Goal: Information Seeking & Learning: Check status

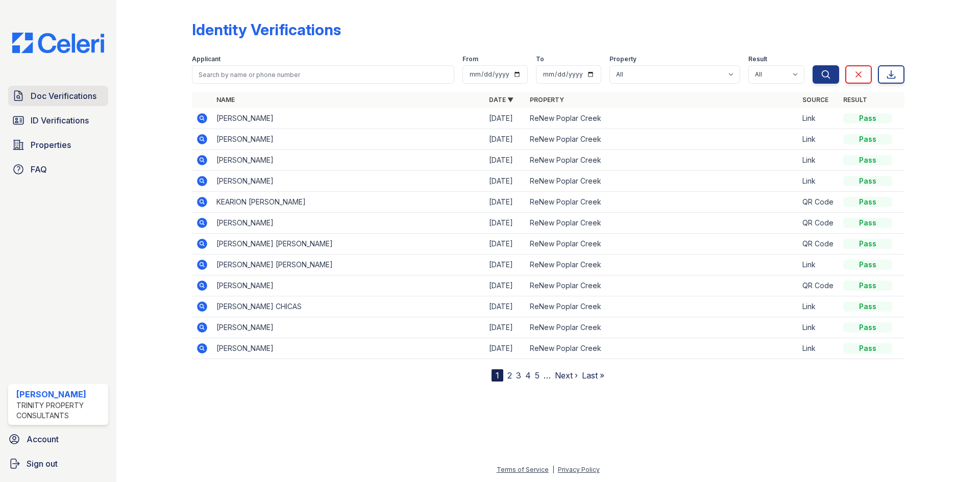
click at [44, 103] on link "Doc Verifications" at bounding box center [58, 96] width 100 height 20
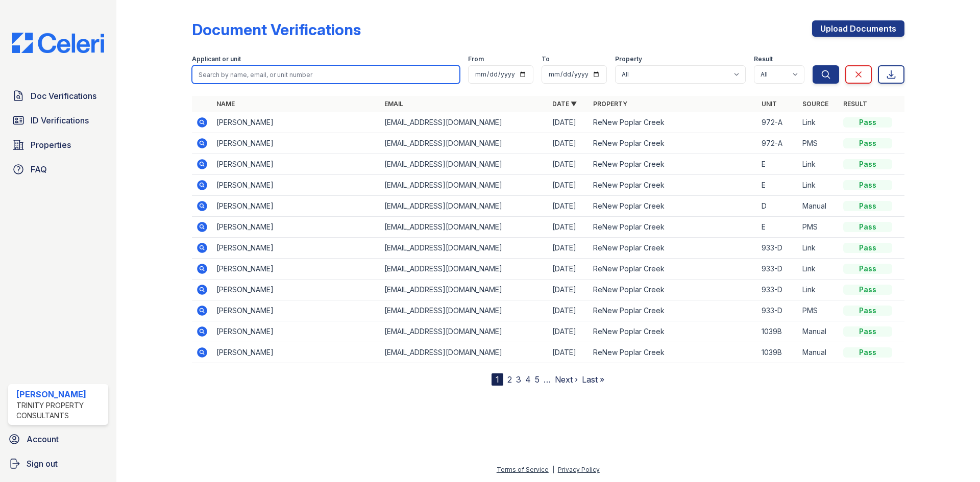
click at [282, 73] on input "search" at bounding box center [326, 74] width 268 height 18
type input "mina"
click at [812, 65] on button "Search" at bounding box center [825, 74] width 27 height 18
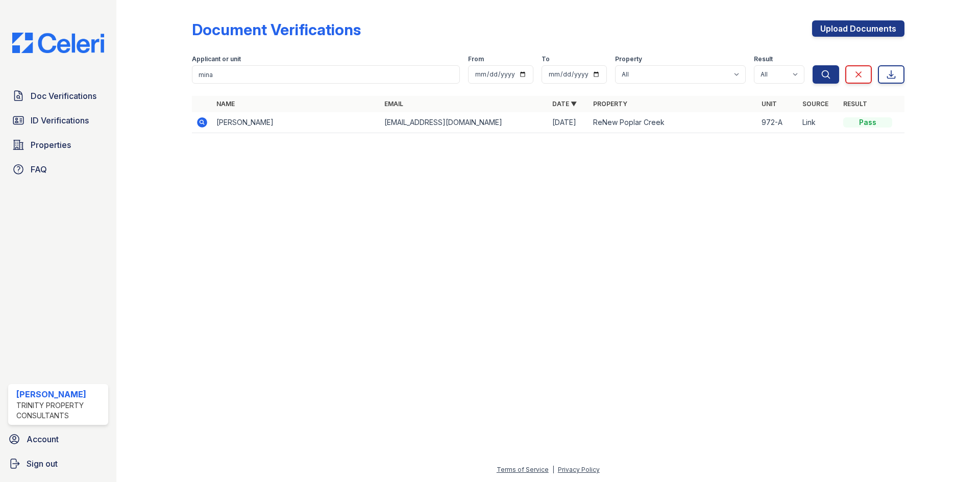
click at [203, 124] on icon at bounding box center [202, 122] width 10 height 10
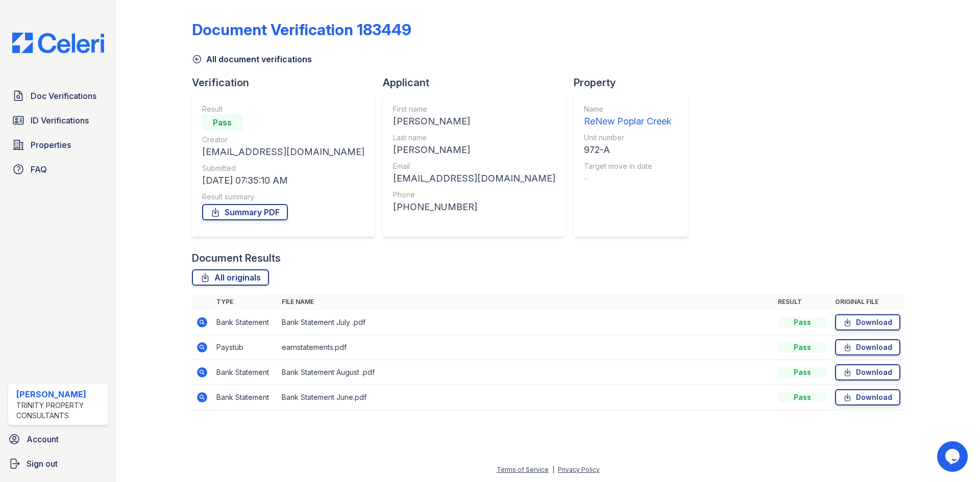
click at [204, 344] on icon at bounding box center [202, 347] width 10 height 10
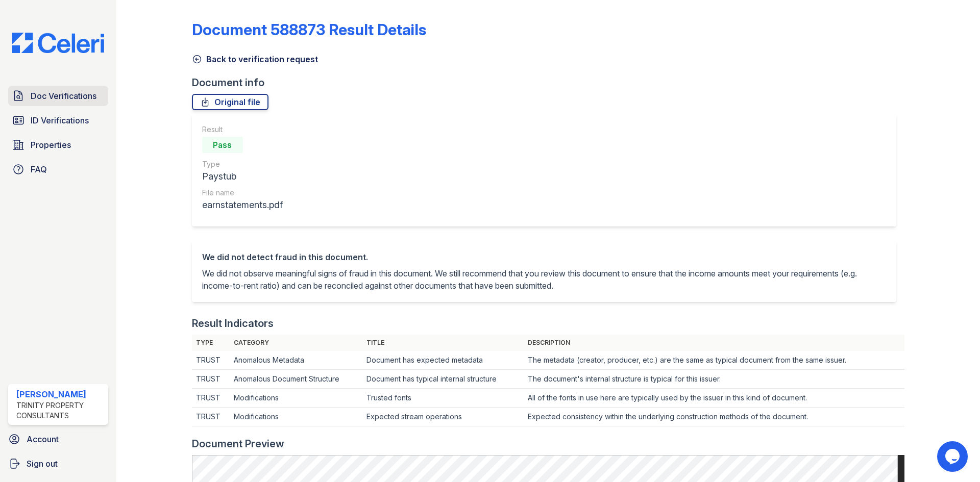
click at [45, 97] on span "Doc Verifications" at bounding box center [64, 96] width 66 height 12
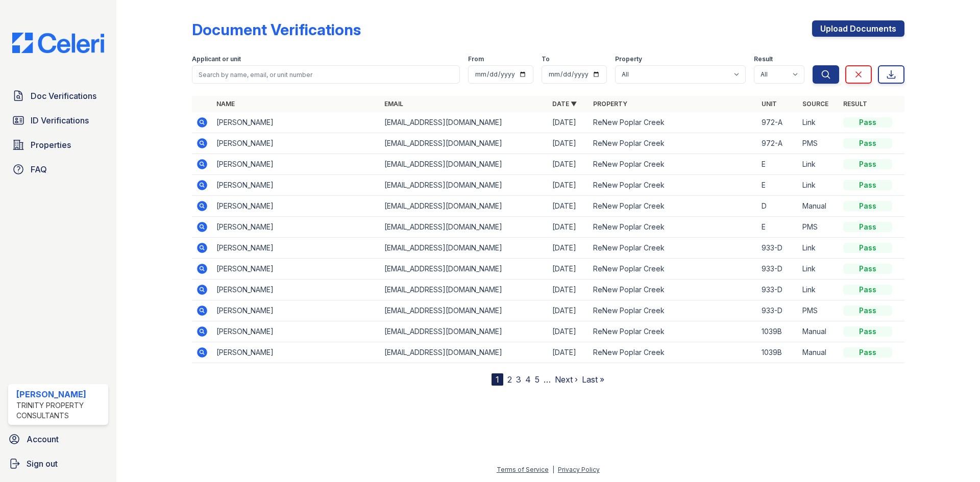
click at [202, 117] on icon at bounding box center [202, 122] width 12 height 12
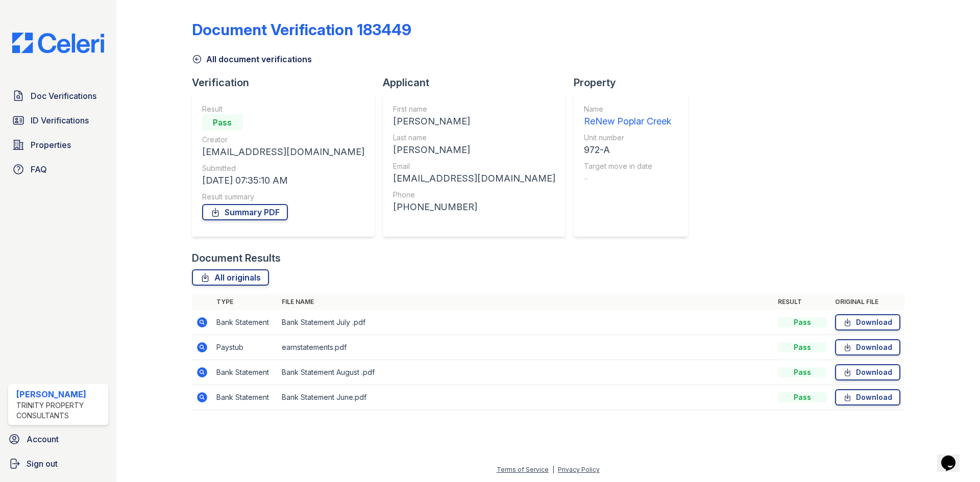
click at [198, 318] on icon at bounding box center [202, 322] width 12 height 12
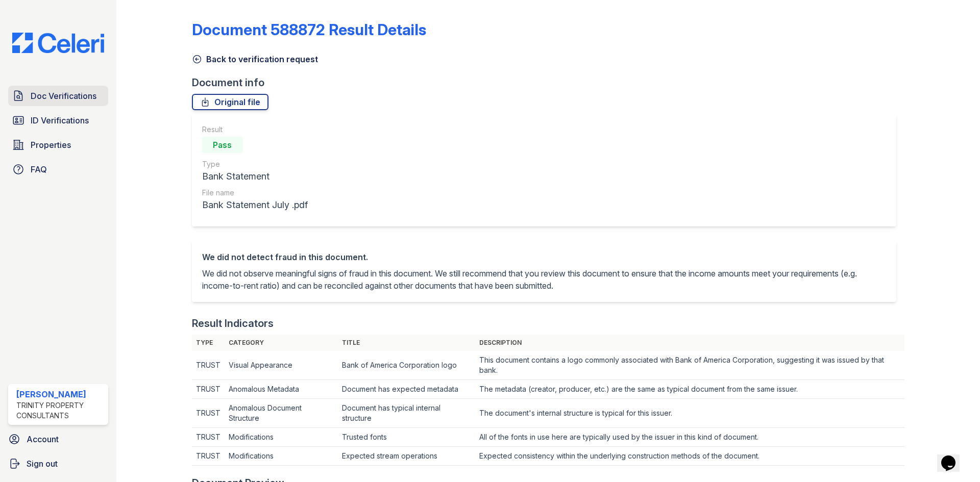
click at [82, 103] on link "Doc Verifications" at bounding box center [58, 96] width 100 height 20
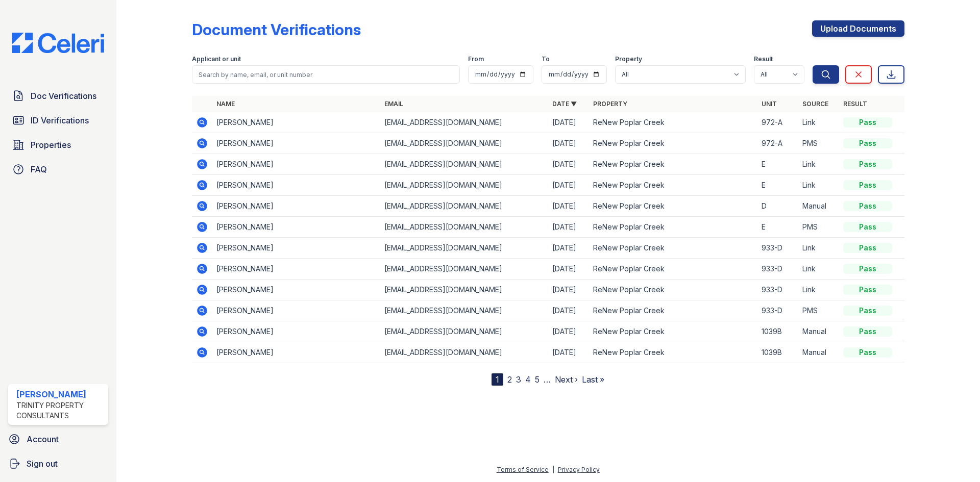
click at [205, 119] on icon at bounding box center [202, 122] width 10 height 10
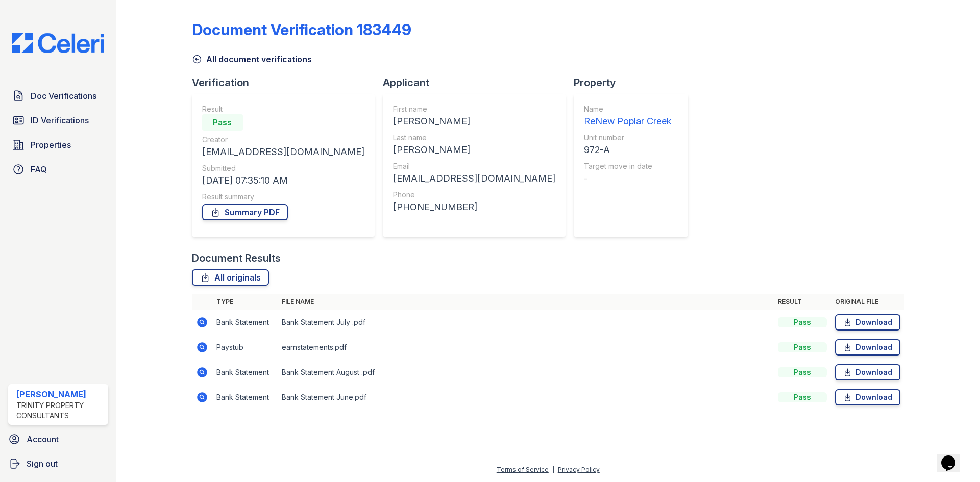
click at [199, 399] on icon at bounding box center [202, 397] width 10 height 10
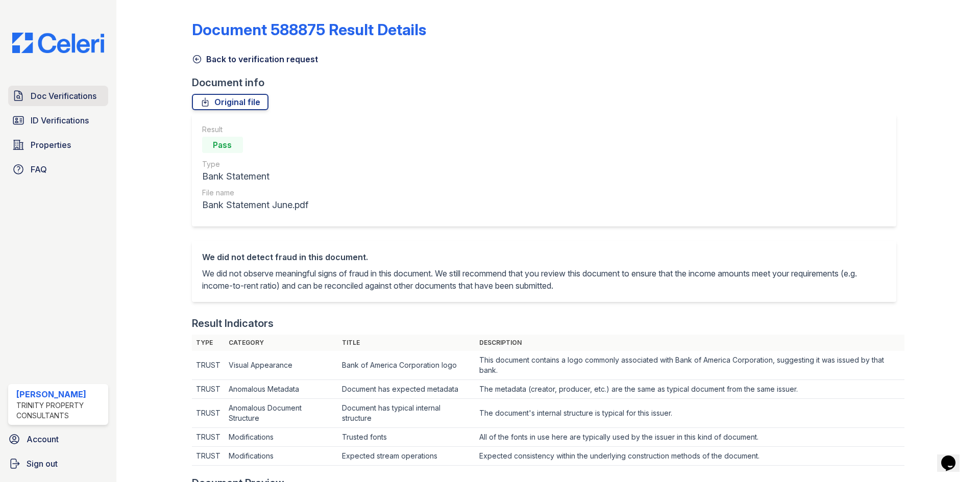
click at [52, 101] on span "Doc Verifications" at bounding box center [64, 96] width 66 height 12
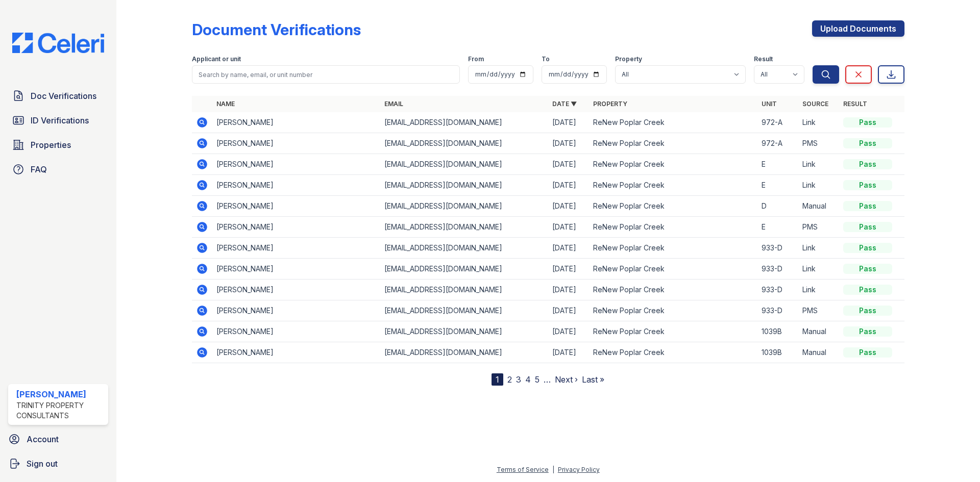
click at [204, 123] on icon at bounding box center [202, 122] width 10 height 10
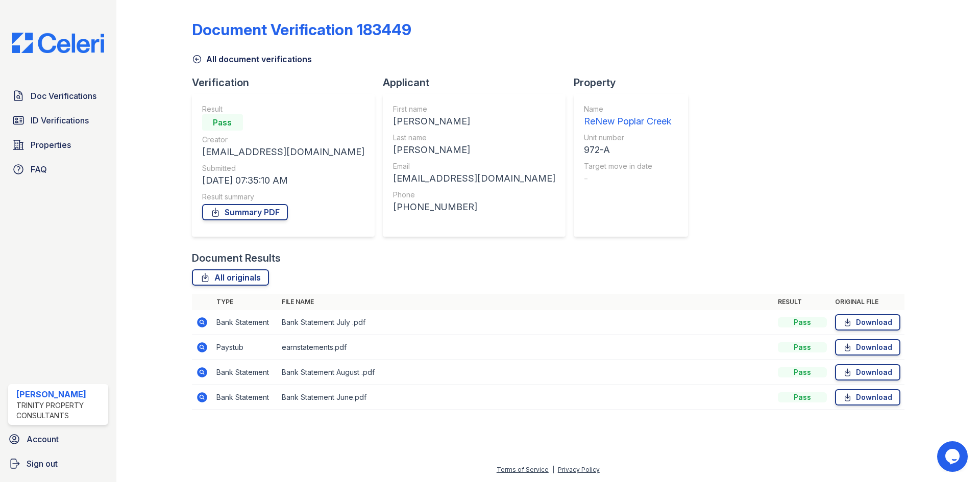
click at [202, 373] on icon at bounding box center [201, 371] width 3 height 3
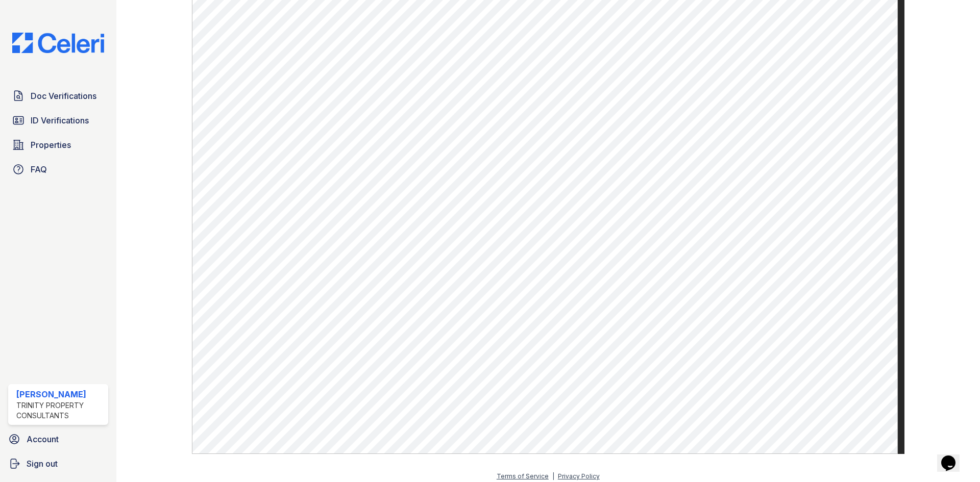
scroll to position [529, 0]
click at [52, 96] on span "Doc Verifications" at bounding box center [64, 96] width 66 height 12
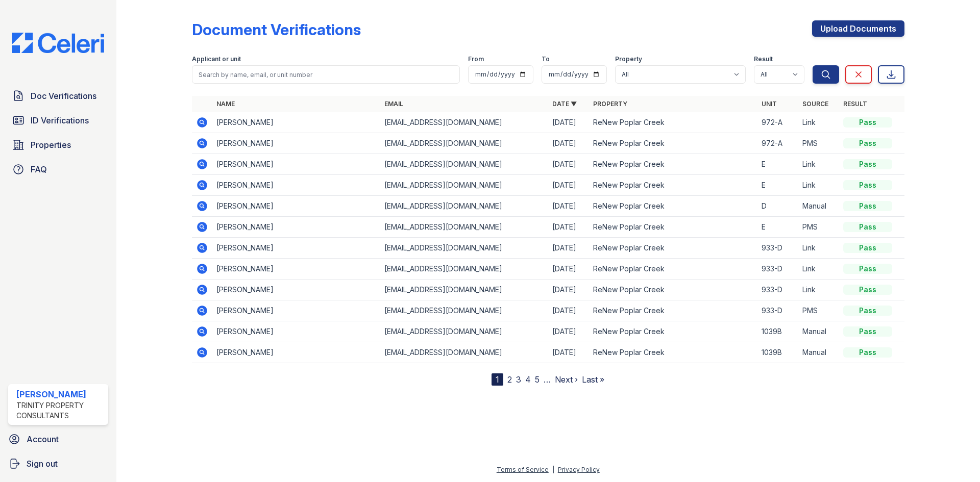
click at [202, 142] on icon at bounding box center [201, 142] width 3 height 3
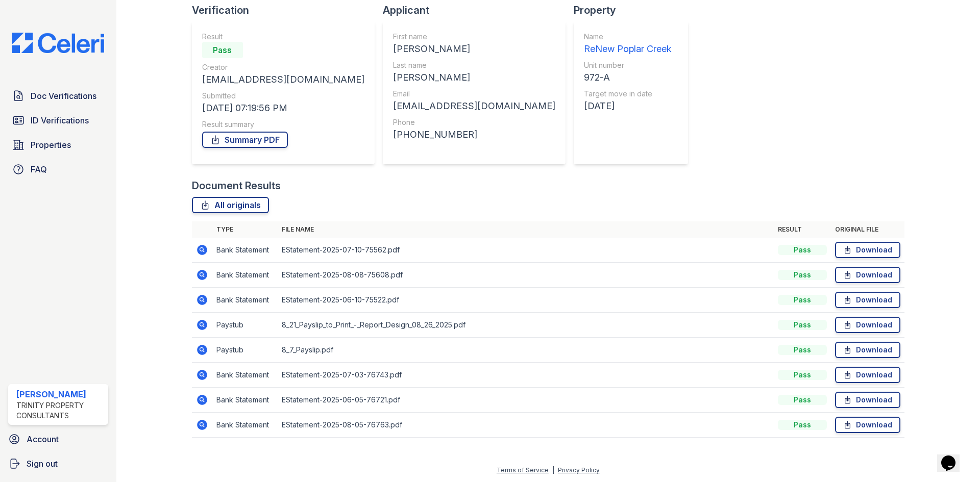
scroll to position [73, 0]
click at [201, 323] on icon at bounding box center [201, 323] width 3 height 3
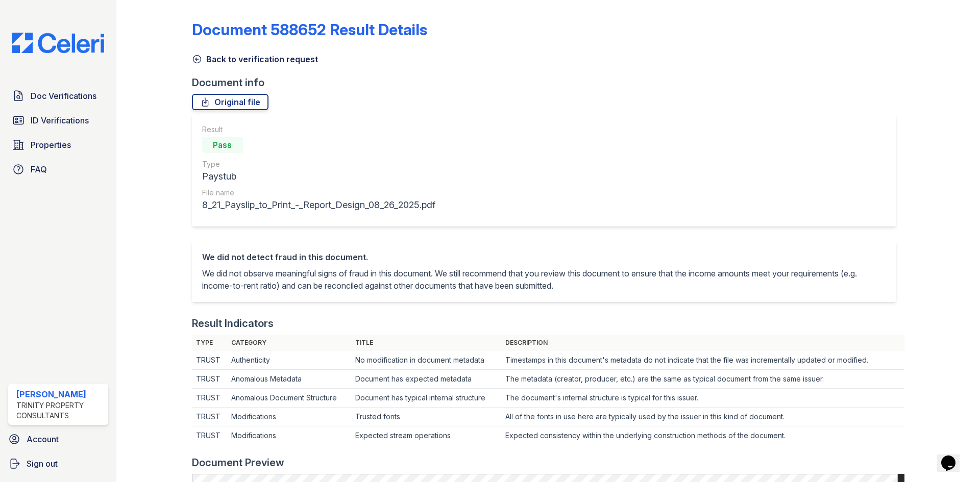
click at [194, 56] on icon at bounding box center [197, 60] width 8 height 8
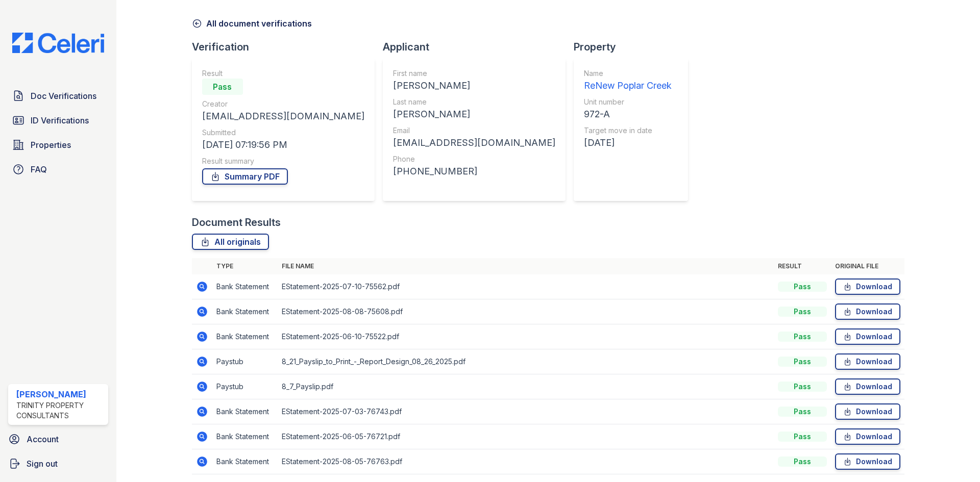
scroll to position [73, 0]
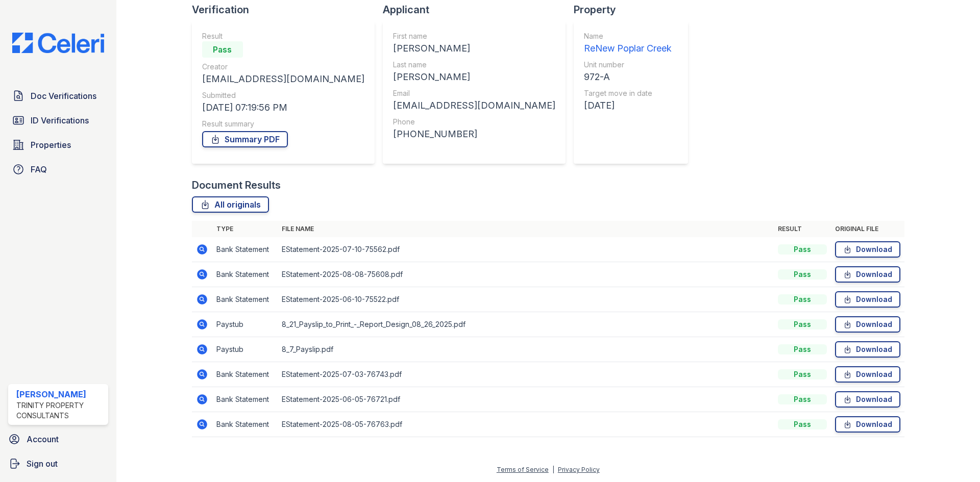
click at [203, 350] on icon at bounding box center [202, 349] width 12 height 12
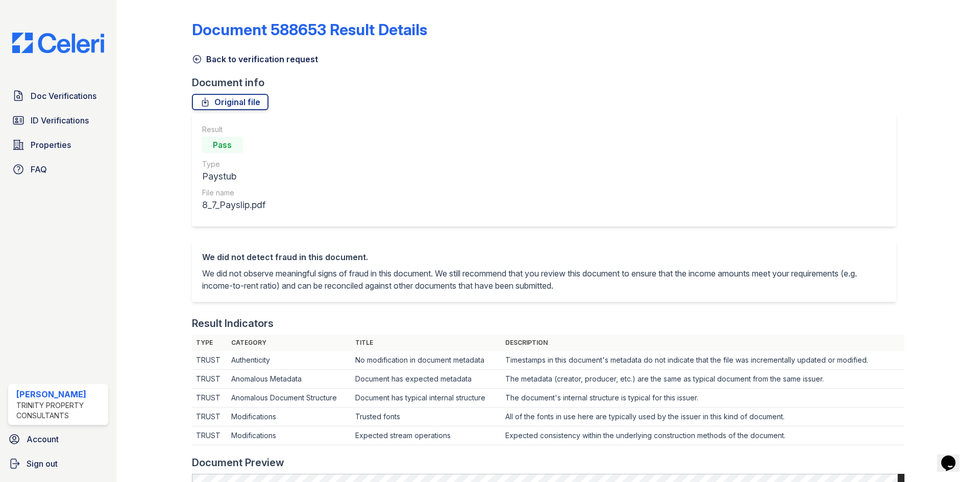
click at [196, 54] on icon at bounding box center [197, 59] width 10 height 10
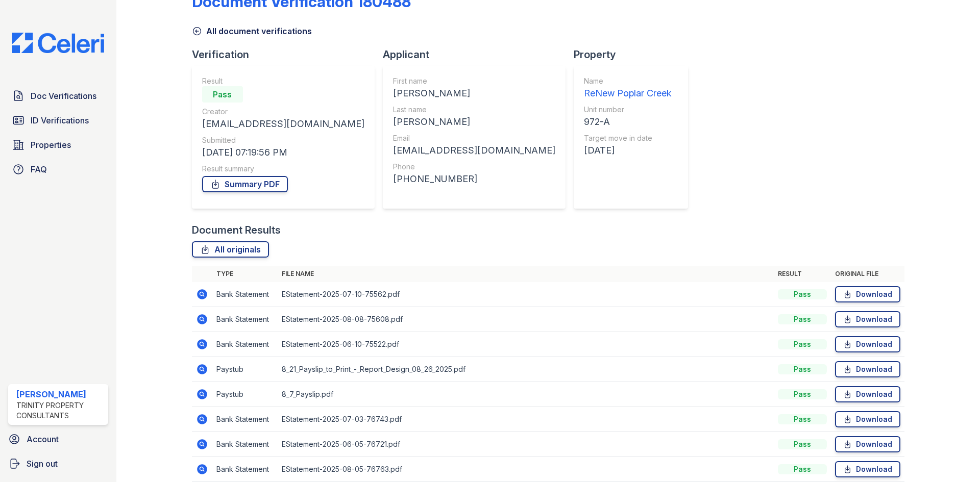
scroll to position [51, 0]
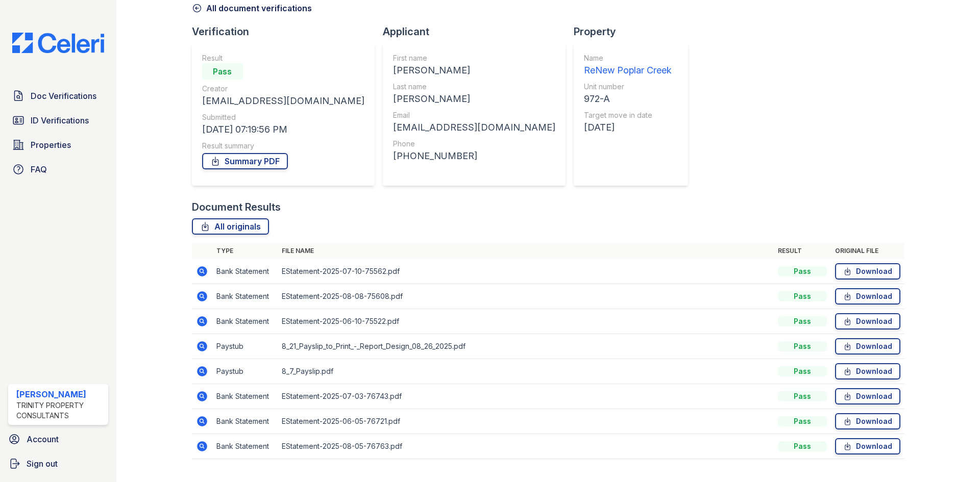
click at [206, 373] on icon at bounding box center [202, 371] width 10 height 10
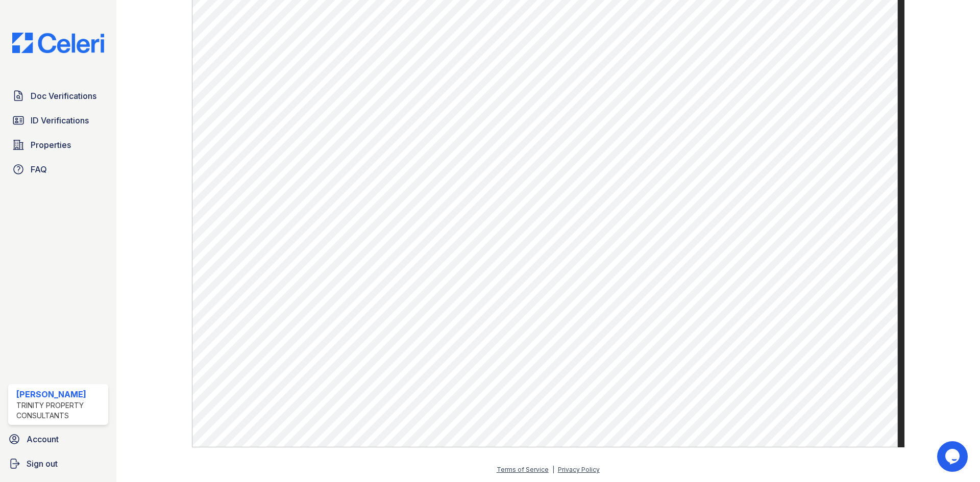
scroll to position [458, 0]
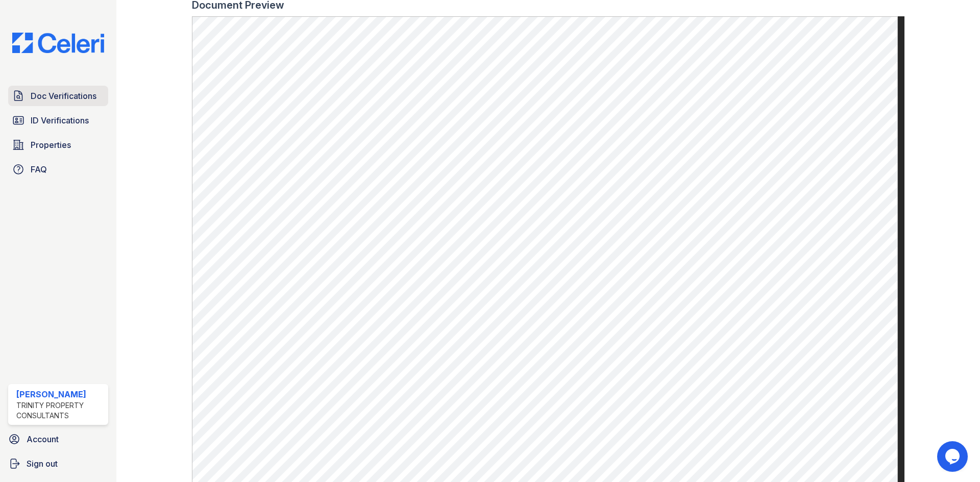
click at [57, 89] on link "Doc Verifications" at bounding box center [58, 96] width 100 height 20
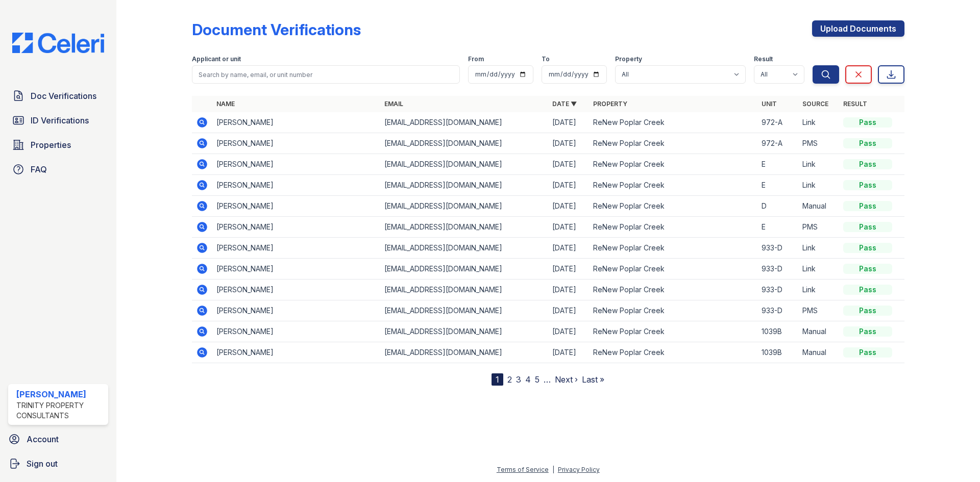
click at [200, 142] on icon at bounding box center [202, 143] width 12 height 12
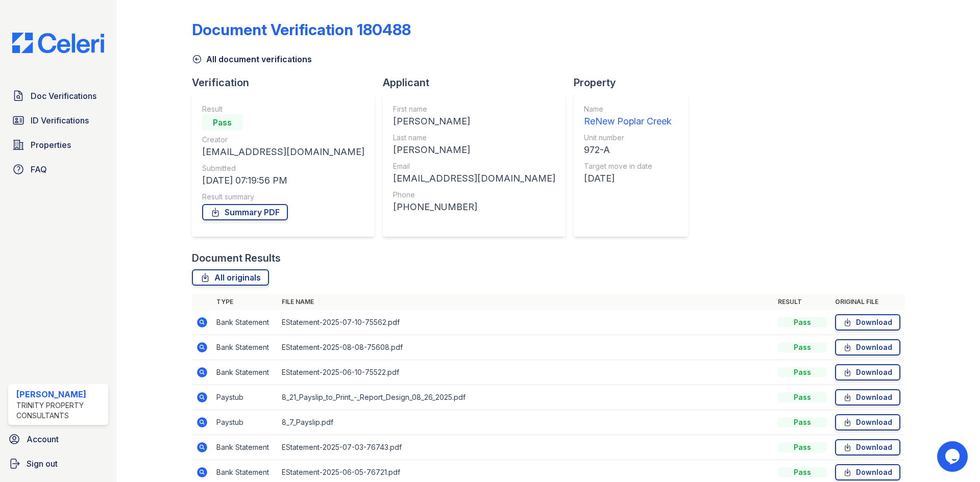
click at [203, 396] on icon at bounding box center [202, 397] width 12 height 12
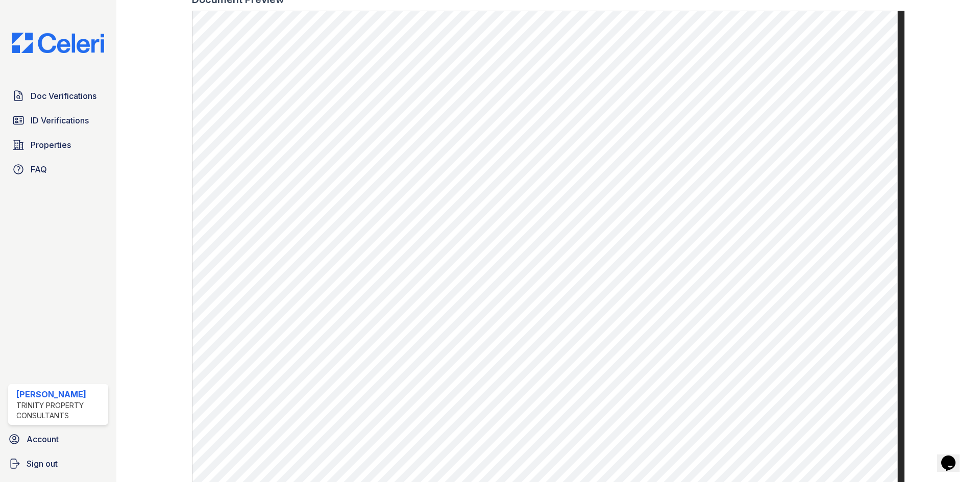
scroll to position [509, 0]
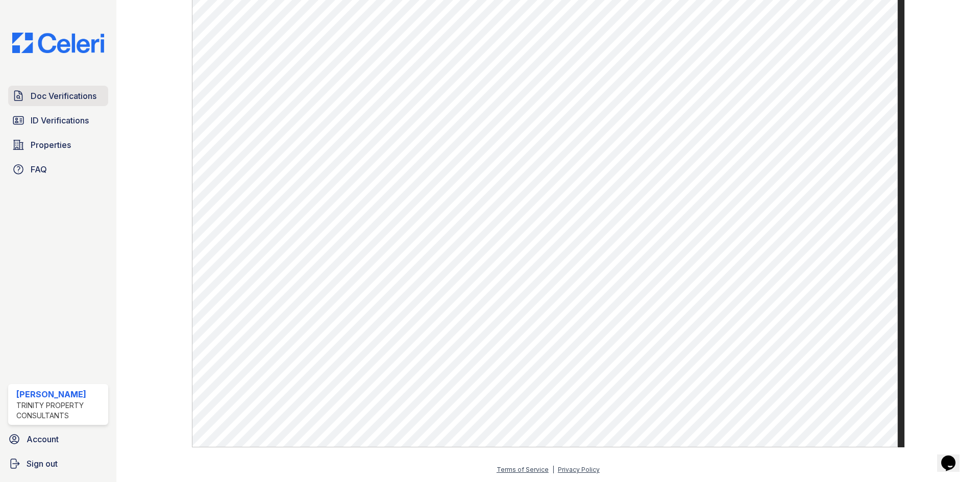
click at [68, 92] on span "Doc Verifications" at bounding box center [64, 96] width 66 height 12
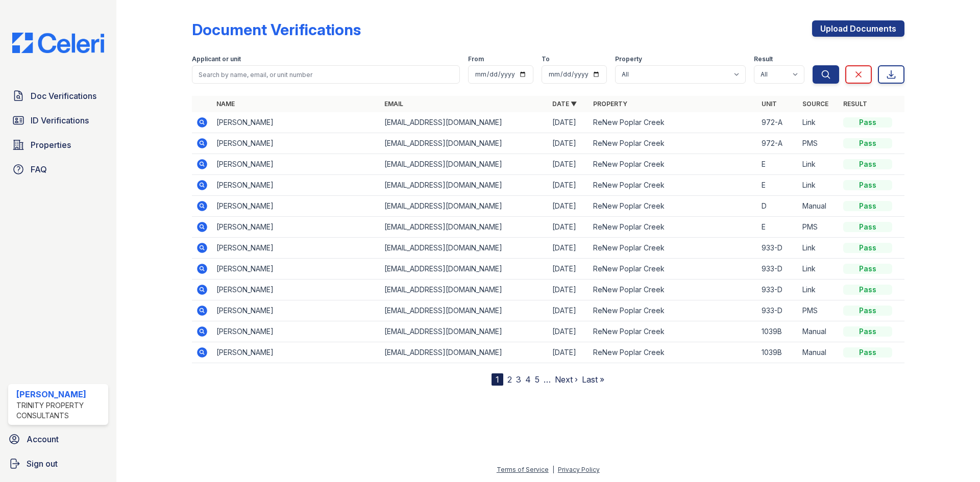
click at [201, 121] on icon at bounding box center [201, 121] width 3 height 3
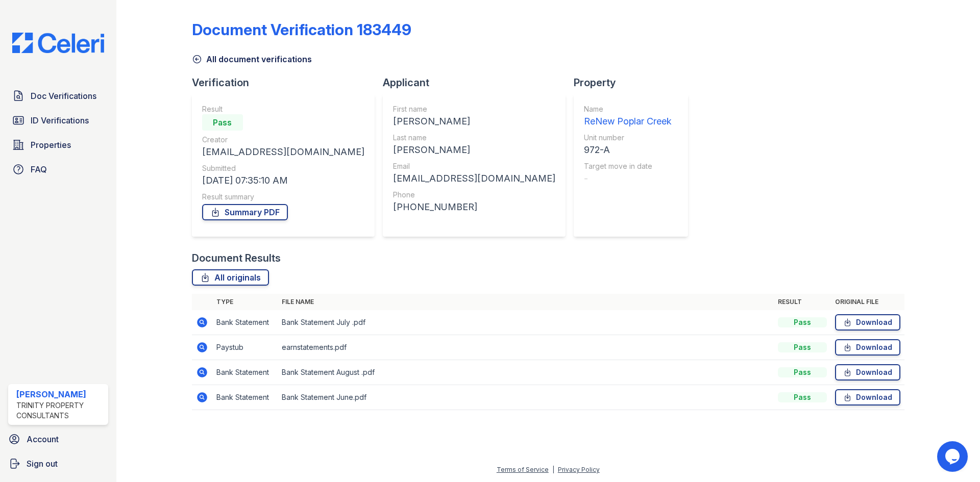
click at [204, 347] on icon at bounding box center [202, 347] width 10 height 10
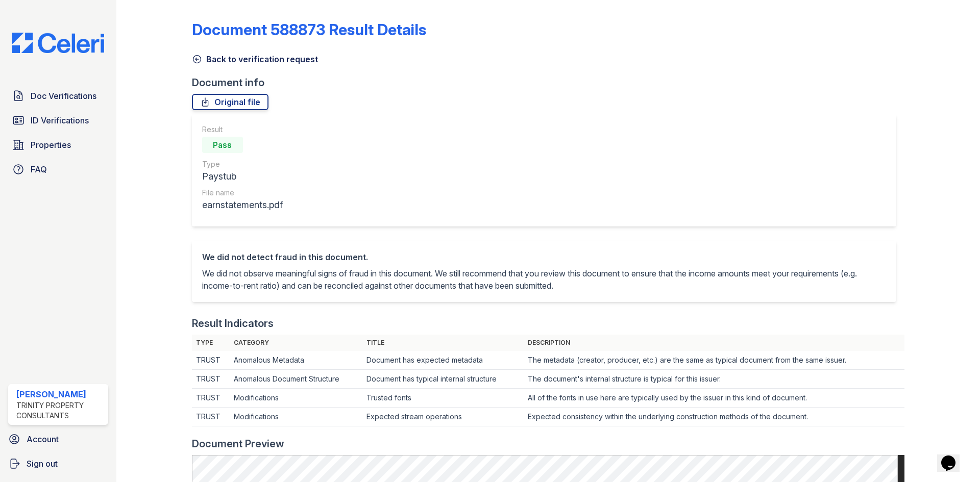
click at [199, 55] on icon at bounding box center [197, 59] width 10 height 10
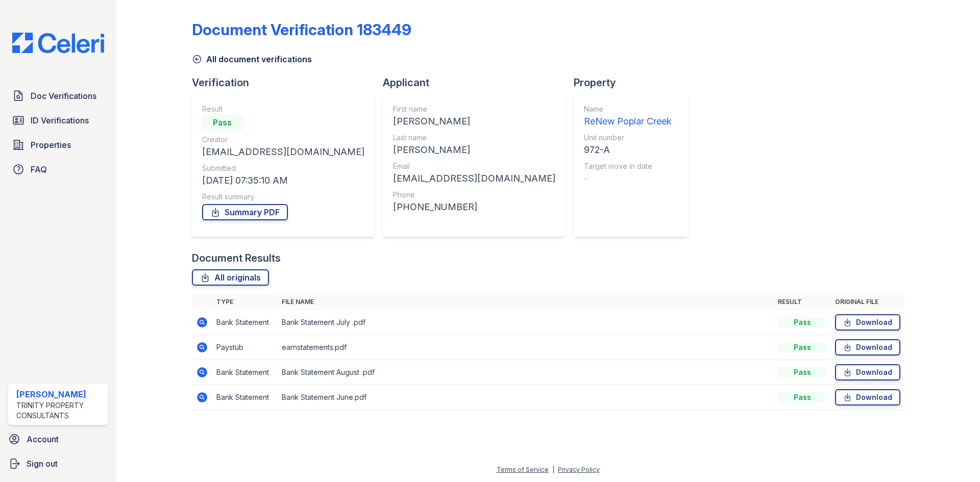
click at [198, 347] on icon at bounding box center [202, 347] width 10 height 10
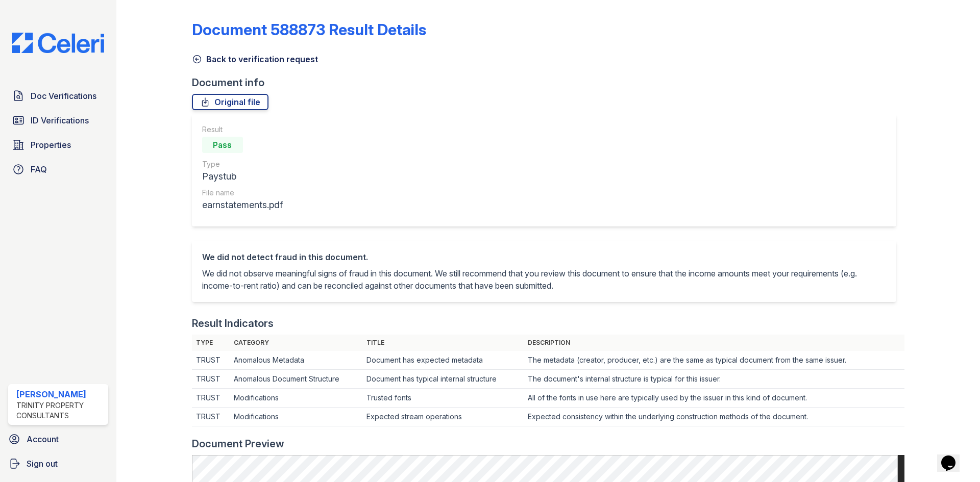
click at [203, 58] on link "Back to verification request" at bounding box center [255, 59] width 126 height 12
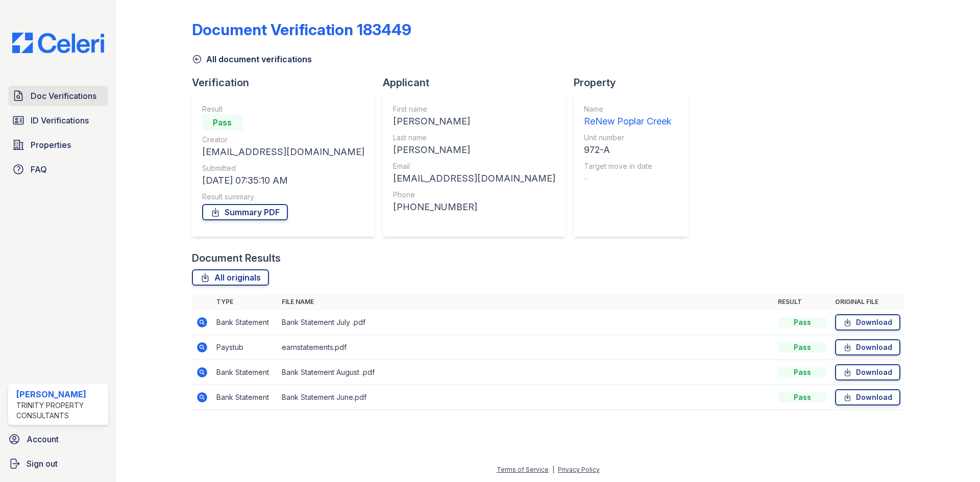
click at [49, 93] on span "Doc Verifications" at bounding box center [64, 96] width 66 height 12
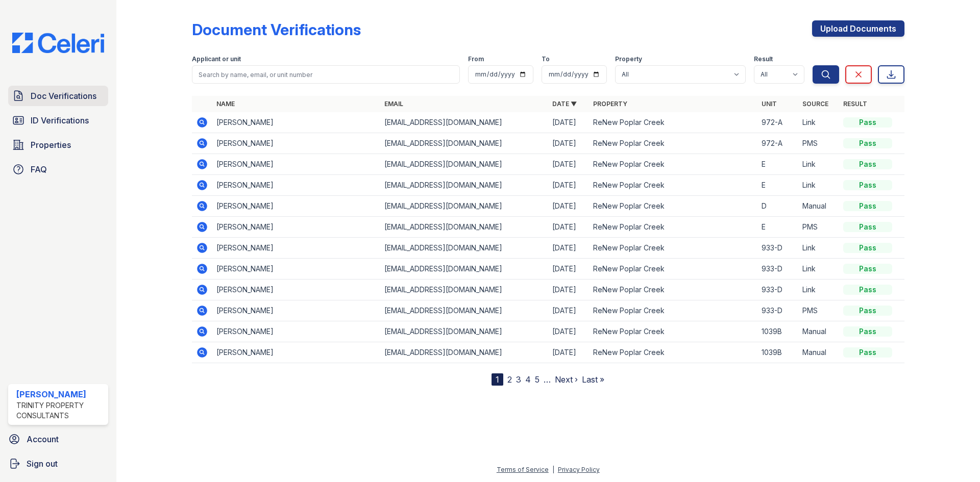
click at [56, 91] on span "Doc Verifications" at bounding box center [64, 96] width 66 height 12
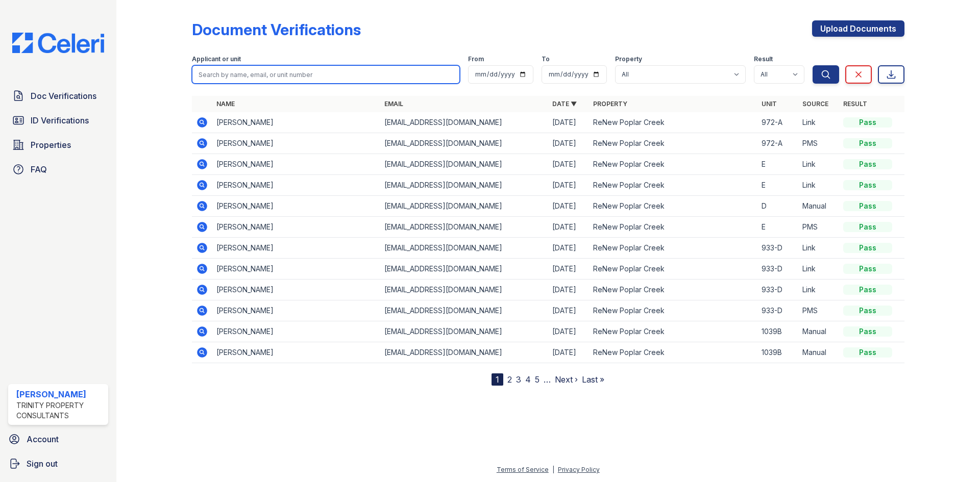
click at [237, 77] on input "search" at bounding box center [326, 74] width 268 height 18
type input "i"
type input "mina"
click at [812, 65] on button "Search" at bounding box center [825, 74] width 27 height 18
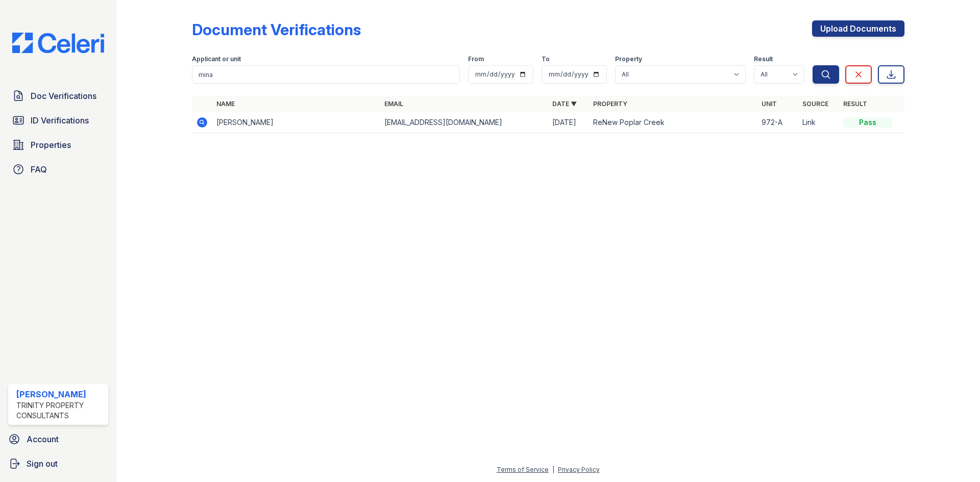
click at [203, 119] on icon at bounding box center [202, 122] width 10 height 10
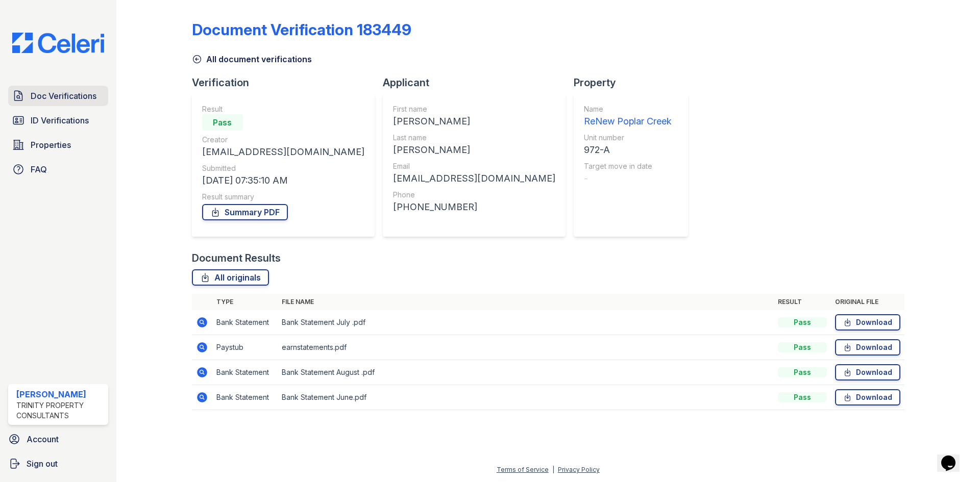
click at [61, 91] on span "Doc Verifications" at bounding box center [64, 96] width 66 height 12
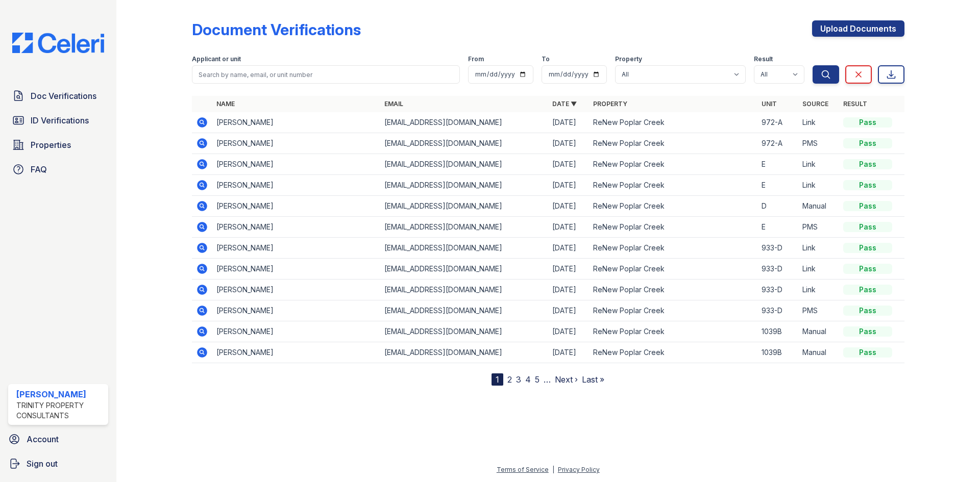
click at [203, 141] on icon at bounding box center [202, 143] width 12 height 12
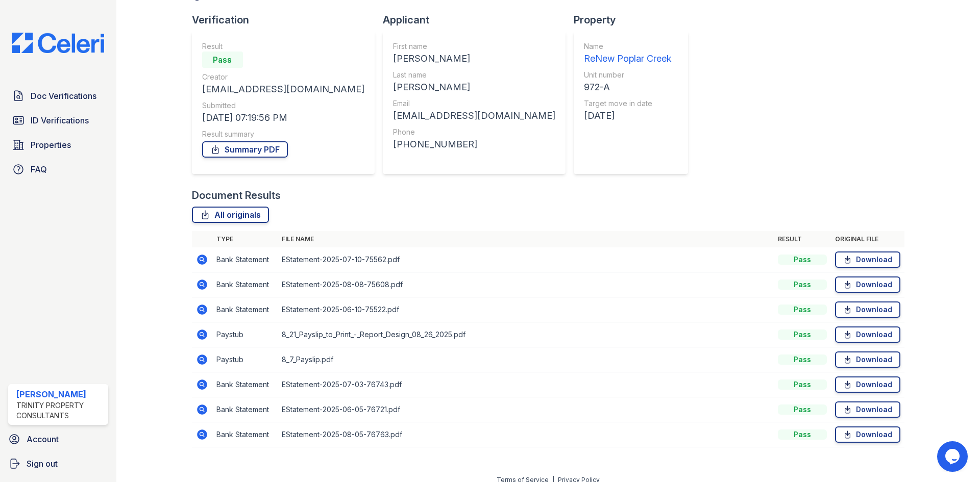
scroll to position [73, 0]
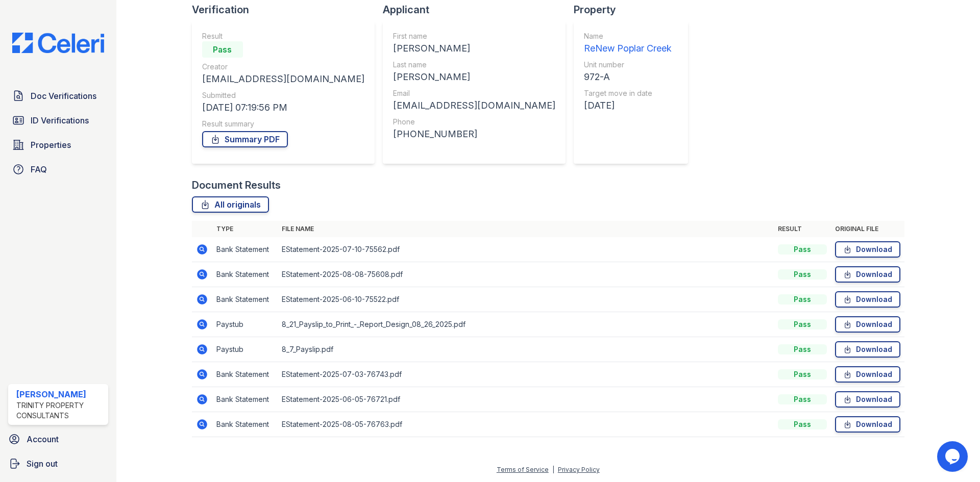
click at [199, 247] on icon at bounding box center [202, 249] width 12 height 12
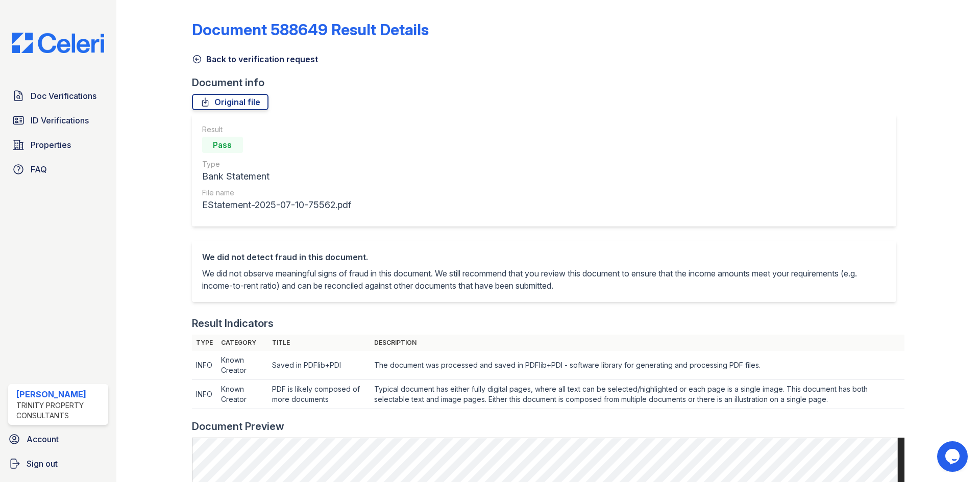
click at [192, 57] on icon at bounding box center [197, 59] width 10 height 10
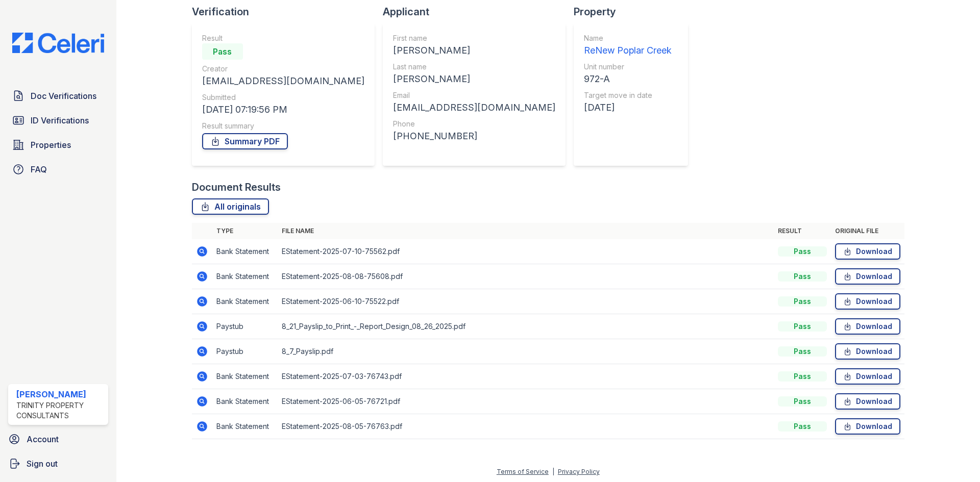
scroll to position [73, 0]
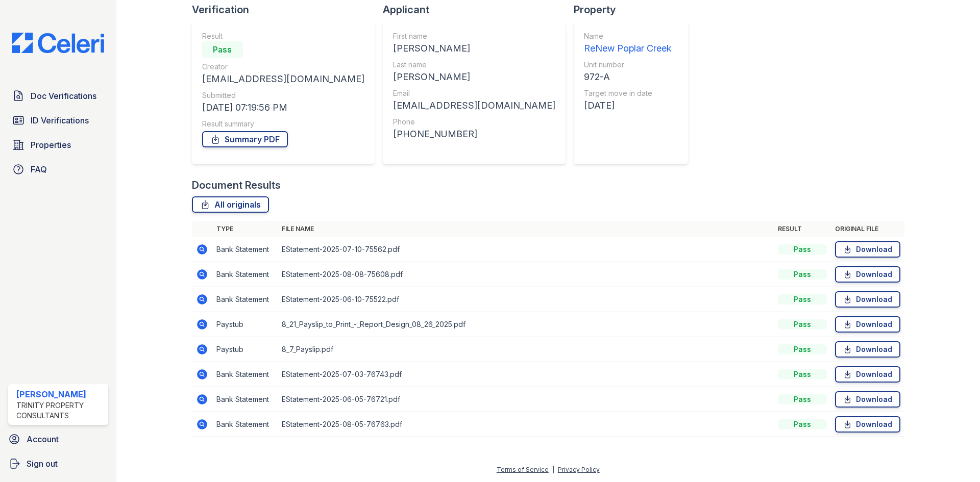
click at [206, 272] on icon at bounding box center [202, 274] width 12 height 12
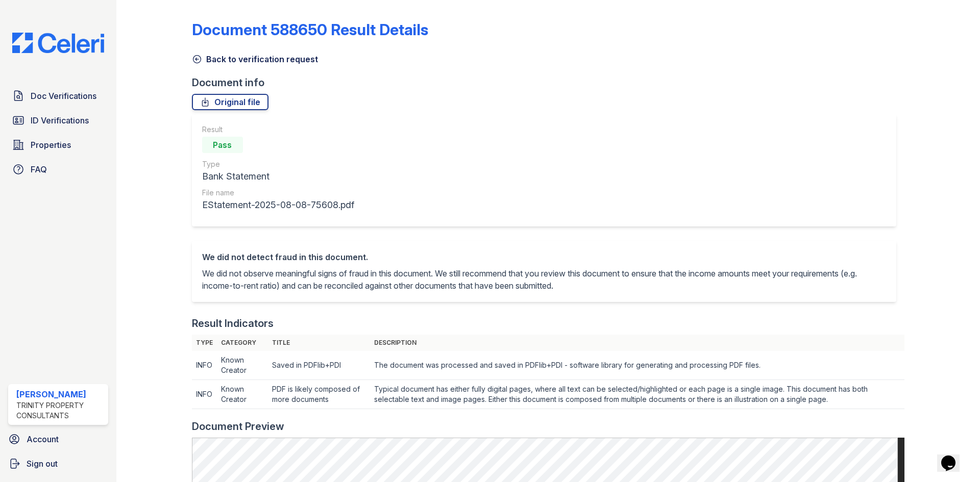
drag, startPoint x: 194, startPoint y: 55, endPoint x: 222, endPoint y: 66, distance: 30.0
click at [194, 55] on icon at bounding box center [197, 59] width 10 height 10
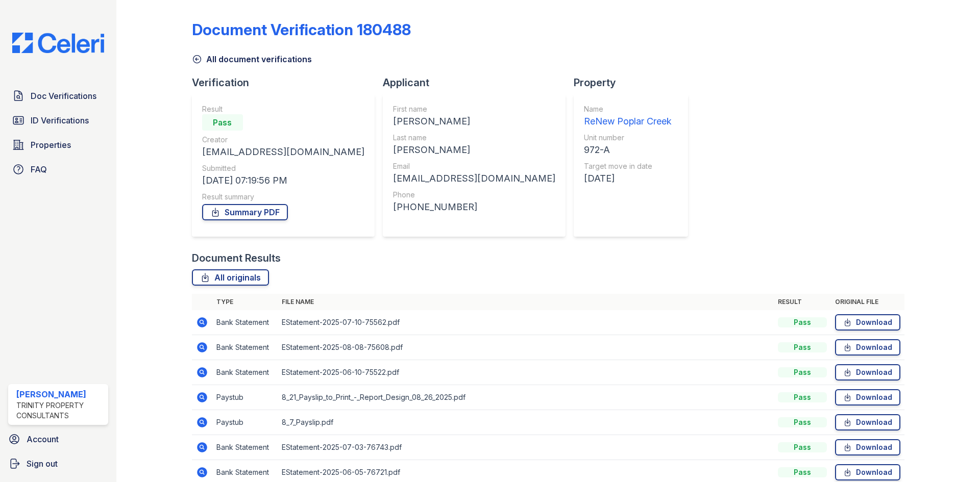
scroll to position [51, 0]
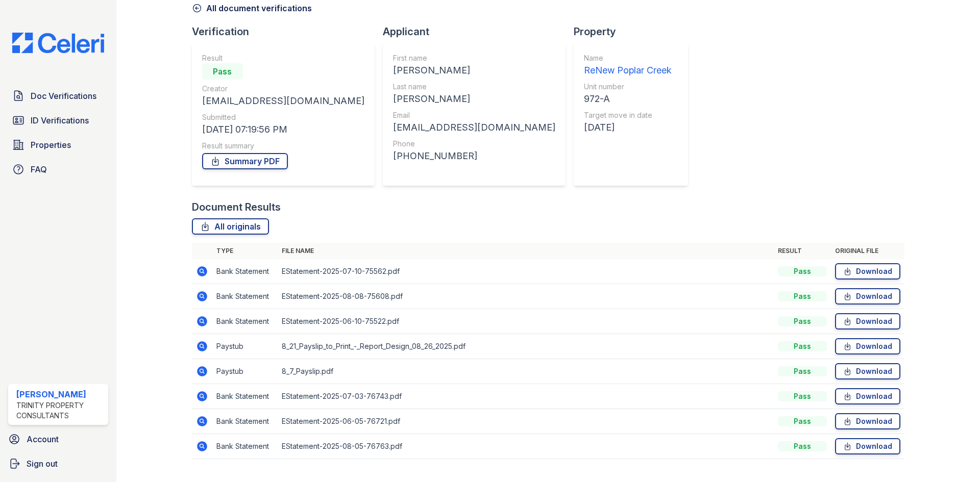
click at [722, 124] on div "Document Verification 180488 All document verifications Verification Result Pas…" at bounding box center [548, 211] width 712 height 516
click at [722, 123] on div "Document Verification 180488 All document verifications Verification Result Pas…" at bounding box center [548, 211] width 712 height 516
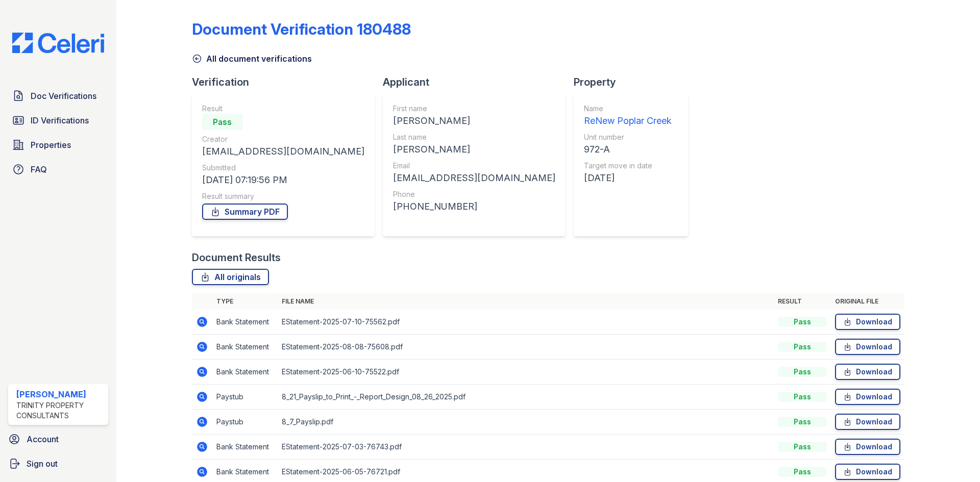
scroll to position [0, 0]
click at [434, 258] on div "Document Results" at bounding box center [548, 258] width 712 height 14
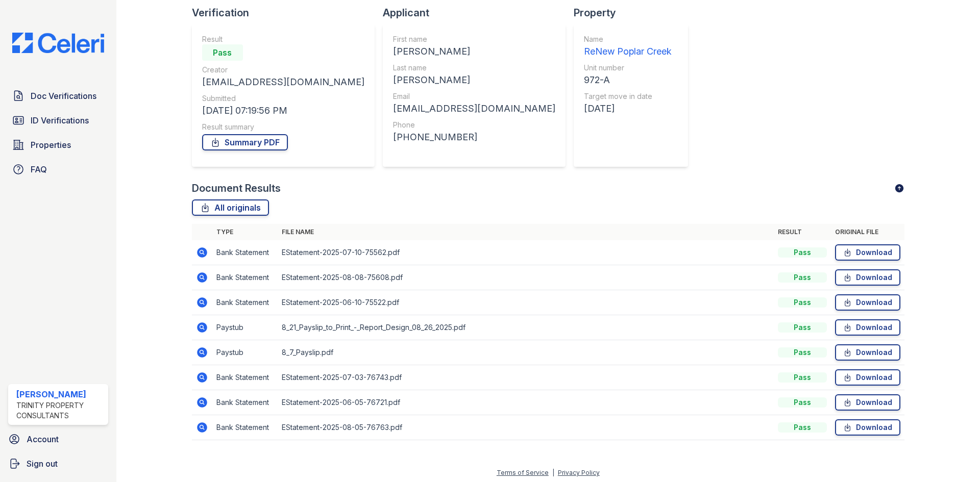
scroll to position [73, 0]
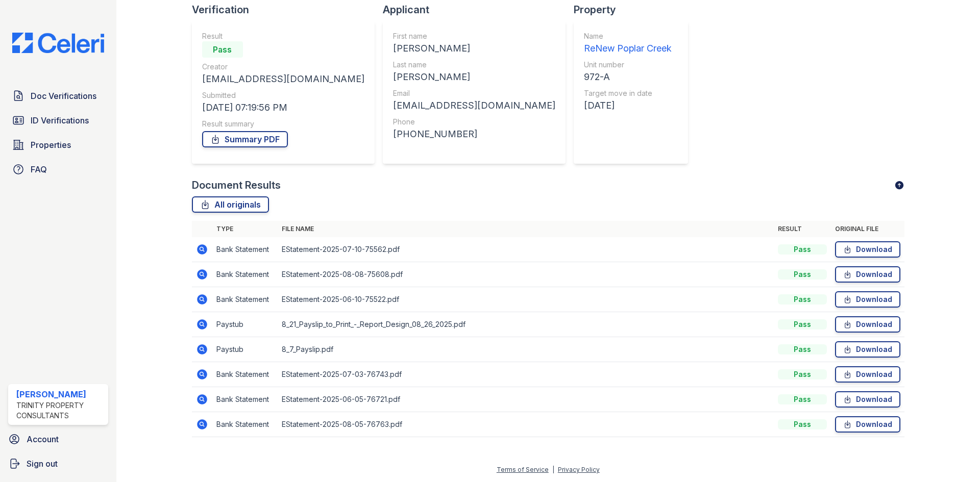
click at [480, 198] on div "All originals" at bounding box center [548, 204] width 712 height 16
click at [200, 298] on icon at bounding box center [201, 298] width 3 height 3
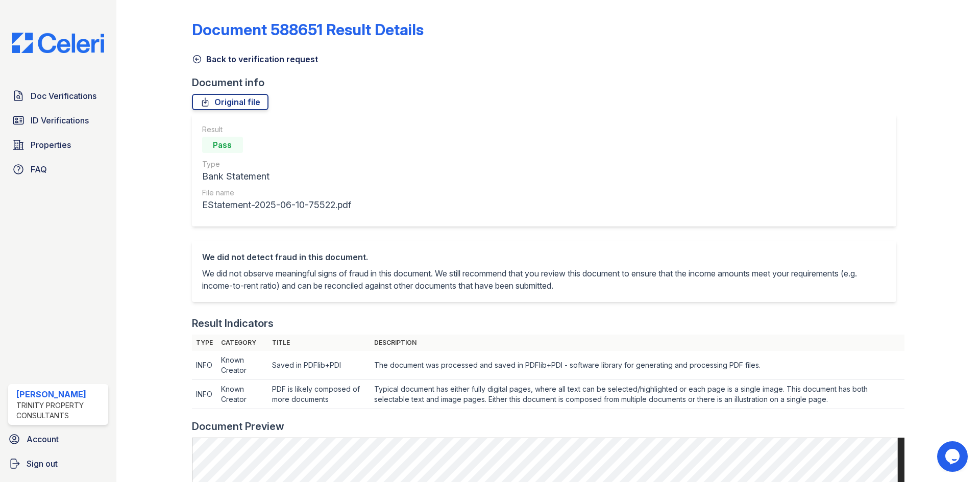
click at [192, 59] on icon at bounding box center [197, 59] width 10 height 10
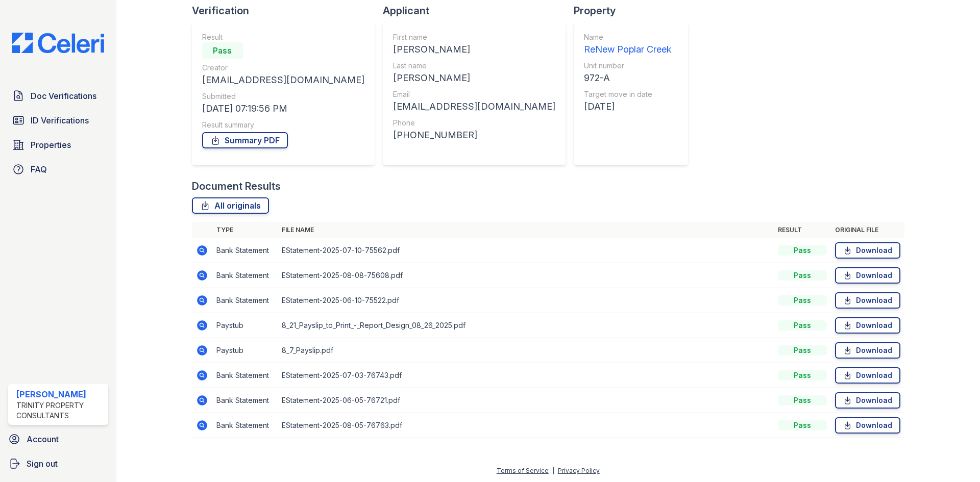
scroll to position [73, 0]
click at [206, 347] on icon at bounding box center [202, 349] width 12 height 12
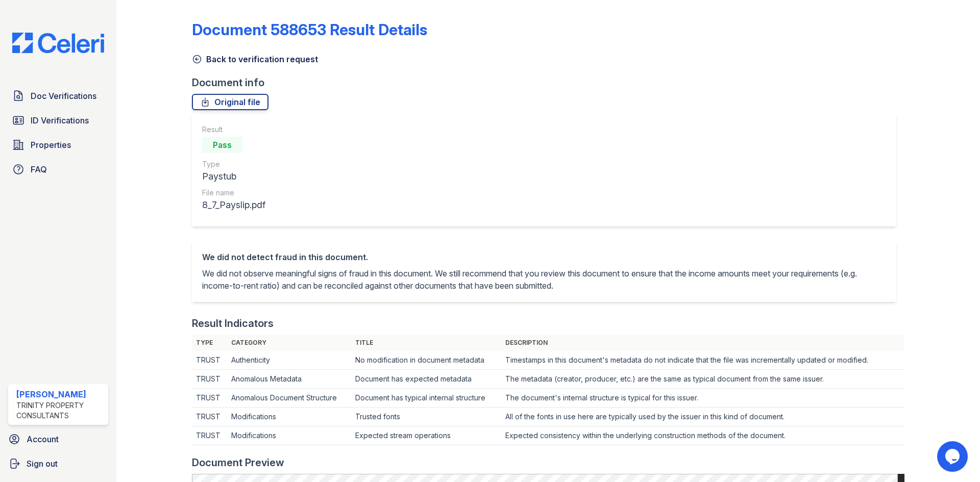
click at [198, 61] on icon at bounding box center [197, 59] width 10 height 10
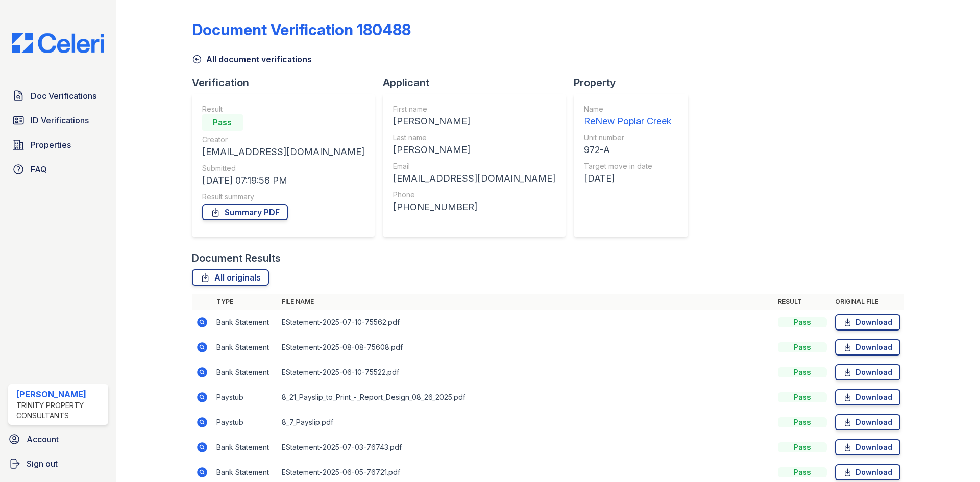
click at [204, 396] on icon at bounding box center [202, 397] width 10 height 10
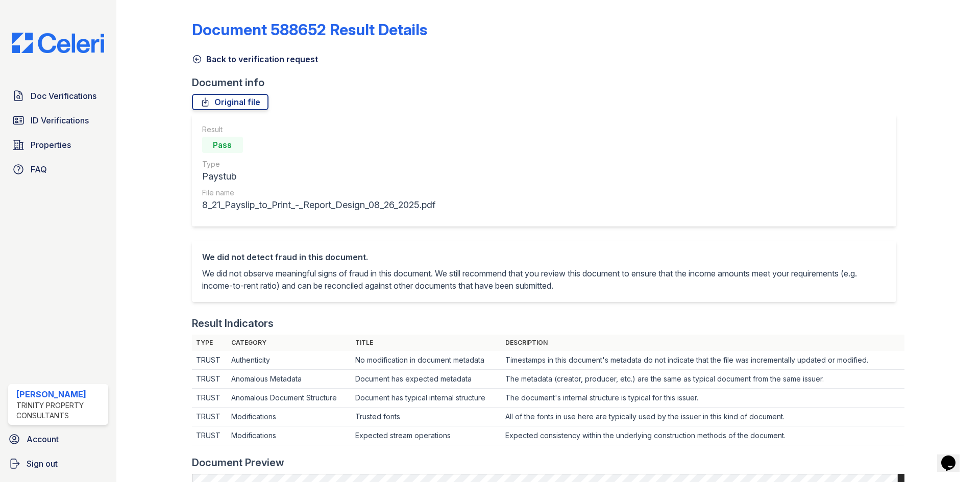
click at [198, 55] on icon at bounding box center [197, 59] width 10 height 10
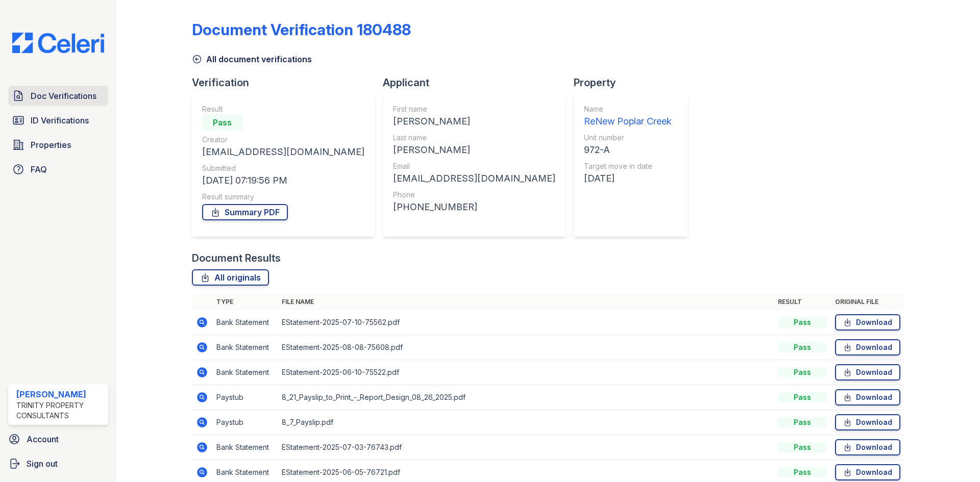
click at [57, 100] on span "Doc Verifications" at bounding box center [64, 96] width 66 height 12
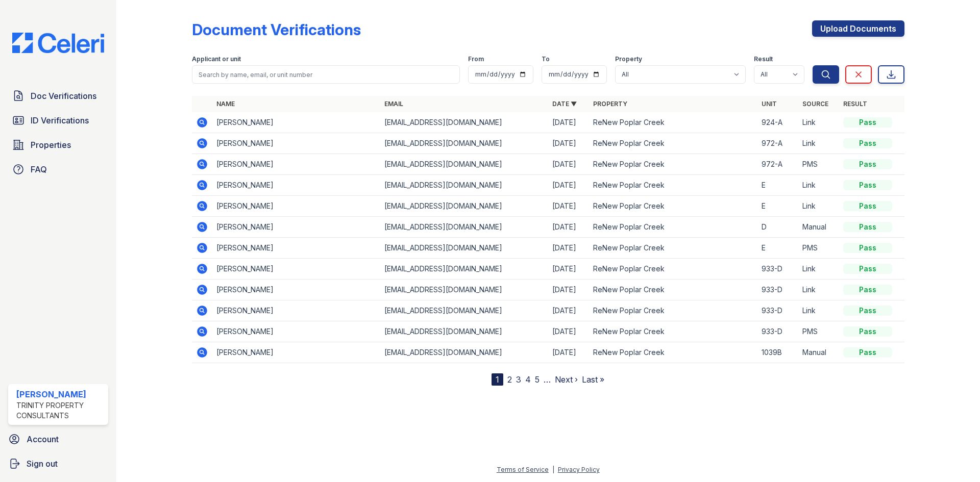
click at [201, 123] on icon at bounding box center [201, 121] width 3 height 3
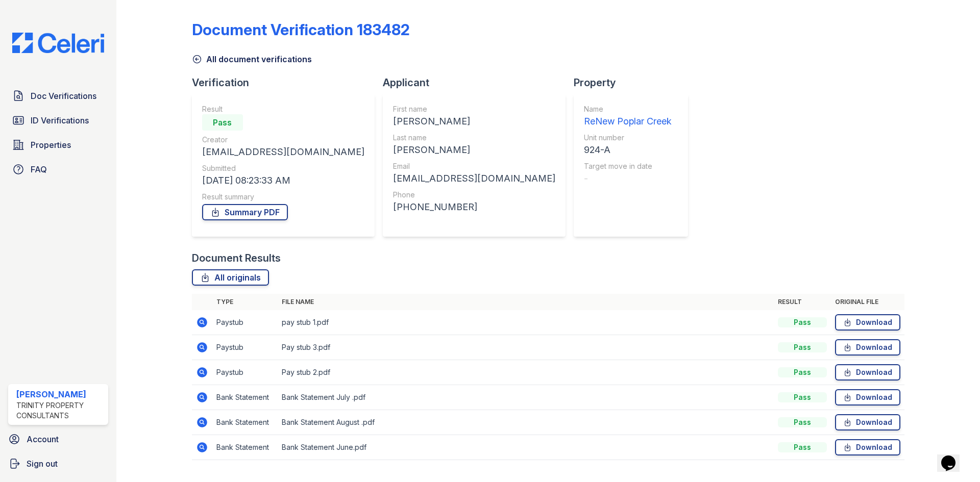
scroll to position [23, 0]
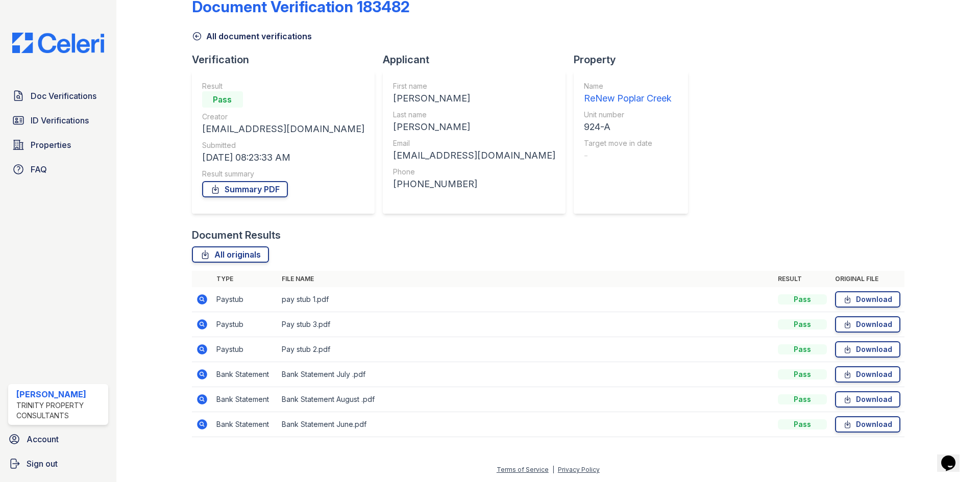
click at [198, 36] on icon at bounding box center [197, 36] width 10 height 10
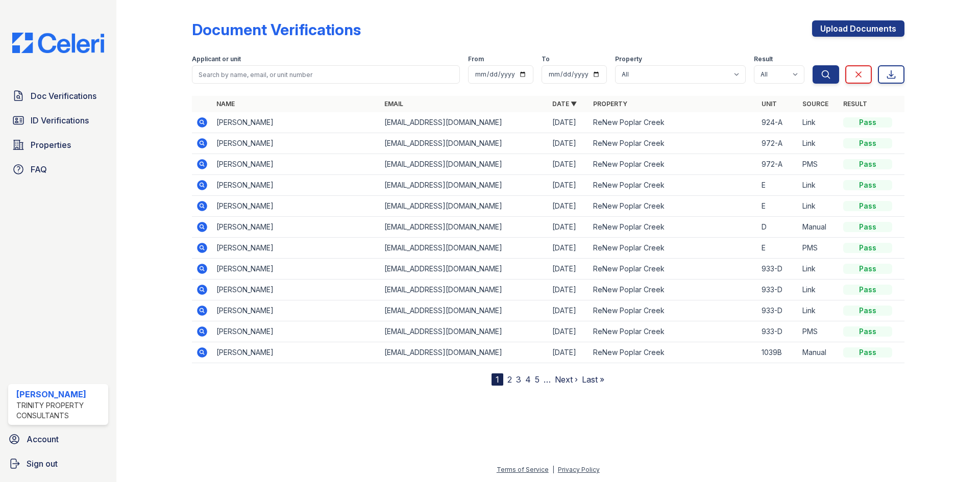
click at [198, 162] on icon at bounding box center [202, 164] width 10 height 10
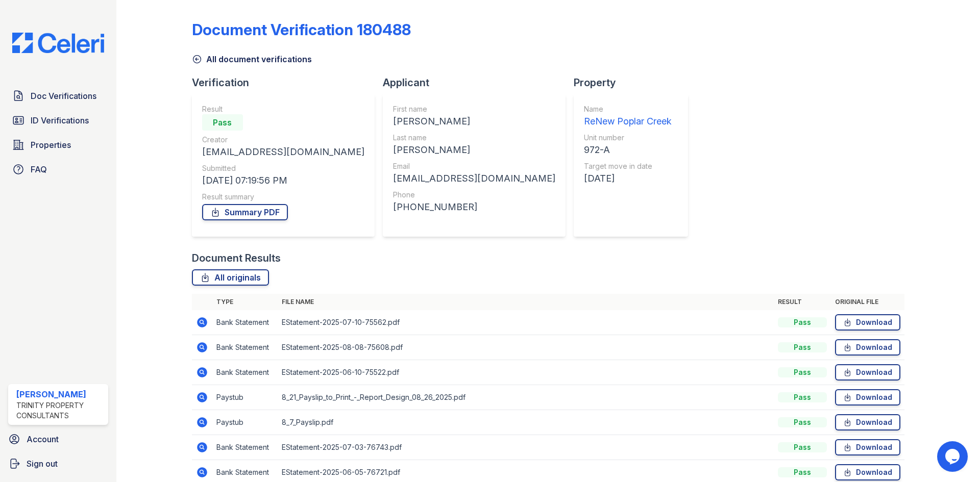
click at [197, 58] on icon at bounding box center [197, 59] width 10 height 10
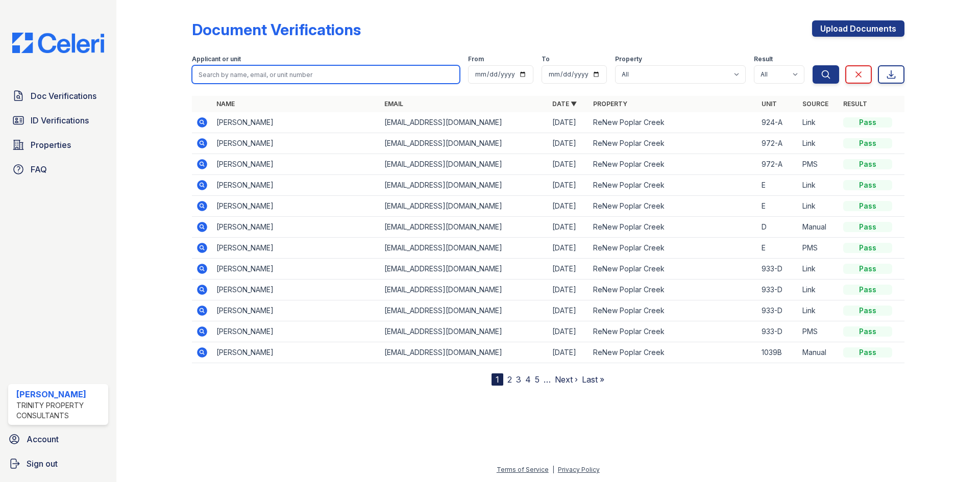
click at [251, 77] on input "search" at bounding box center [326, 74] width 268 height 18
type input "[PERSON_NAME]"
click at [812, 65] on button "Search" at bounding box center [825, 74] width 27 height 18
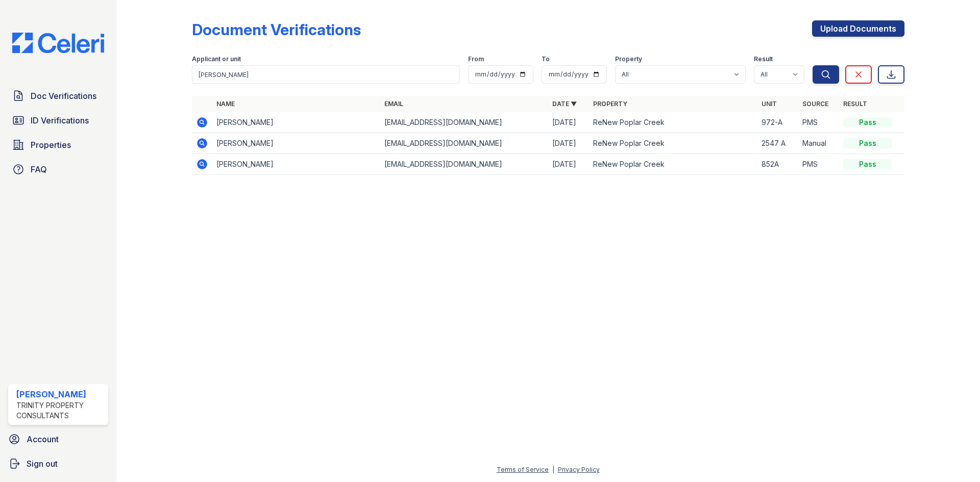
click at [200, 125] on icon at bounding box center [202, 122] width 10 height 10
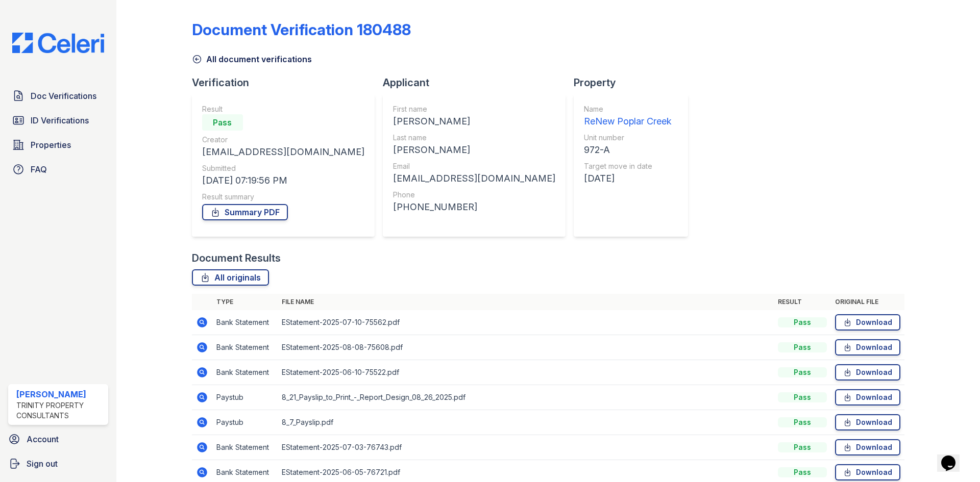
click at [199, 57] on icon at bounding box center [197, 60] width 8 height 8
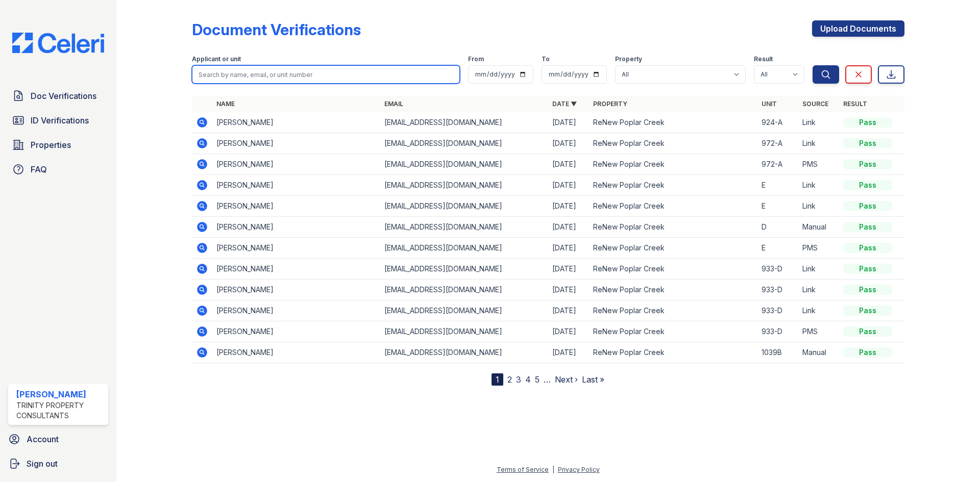
click at [219, 71] on input "search" at bounding box center [326, 74] width 268 height 18
type input "mina"
click at [812, 65] on button "Search" at bounding box center [825, 74] width 27 height 18
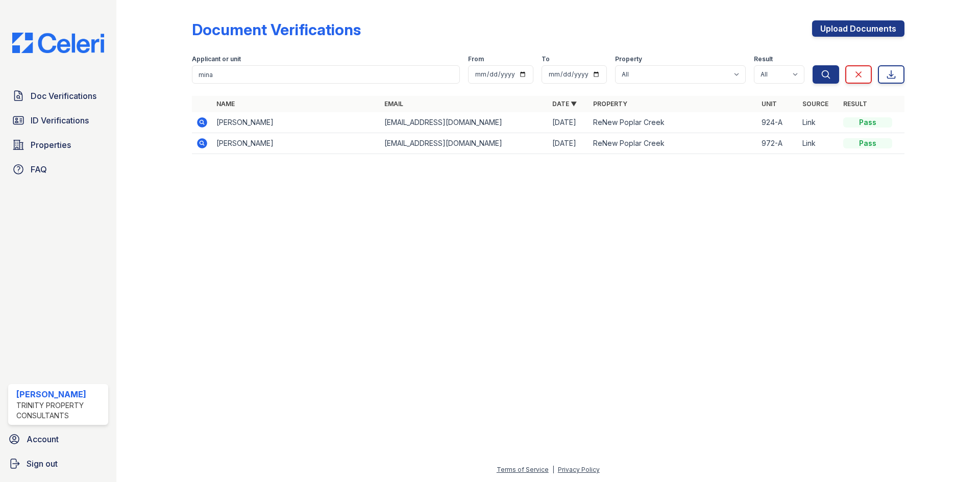
click at [203, 144] on icon at bounding box center [202, 143] width 12 height 12
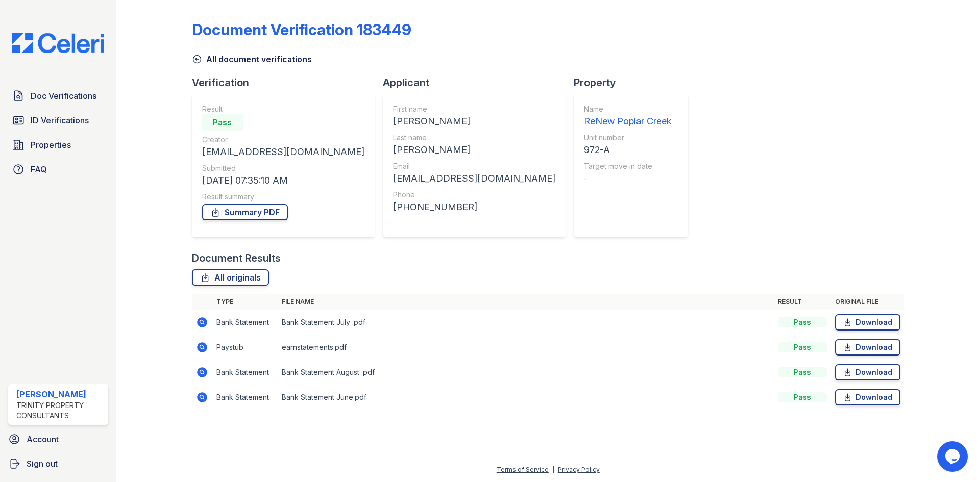
click at [203, 345] on icon at bounding box center [202, 347] width 10 height 10
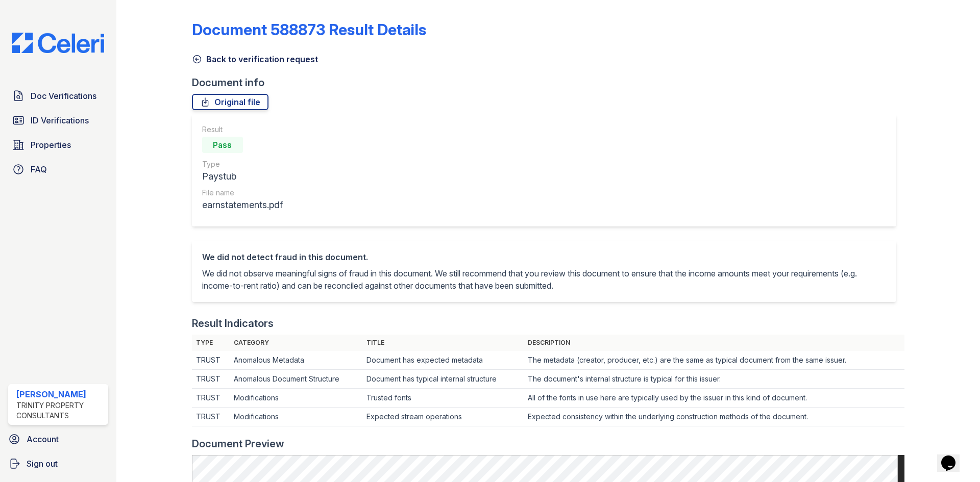
click at [196, 58] on icon at bounding box center [197, 60] width 8 height 8
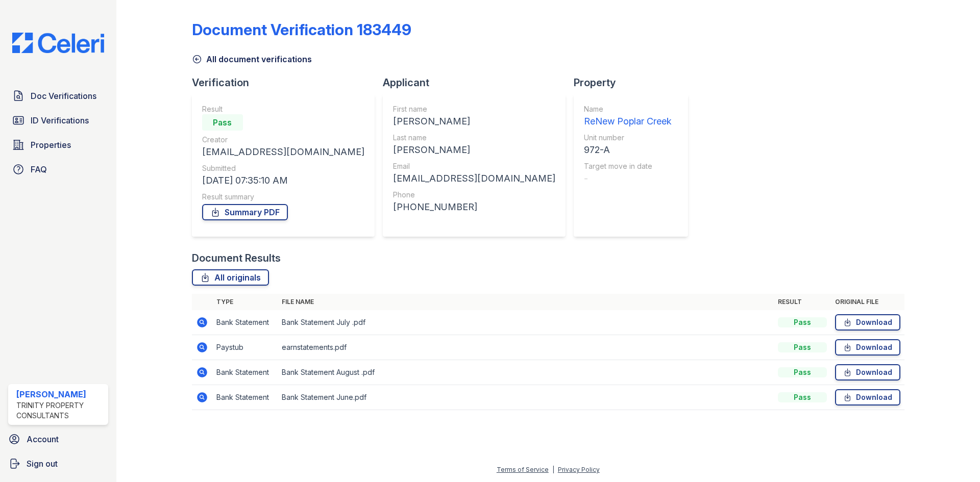
click at [198, 59] on icon at bounding box center [197, 59] width 10 height 10
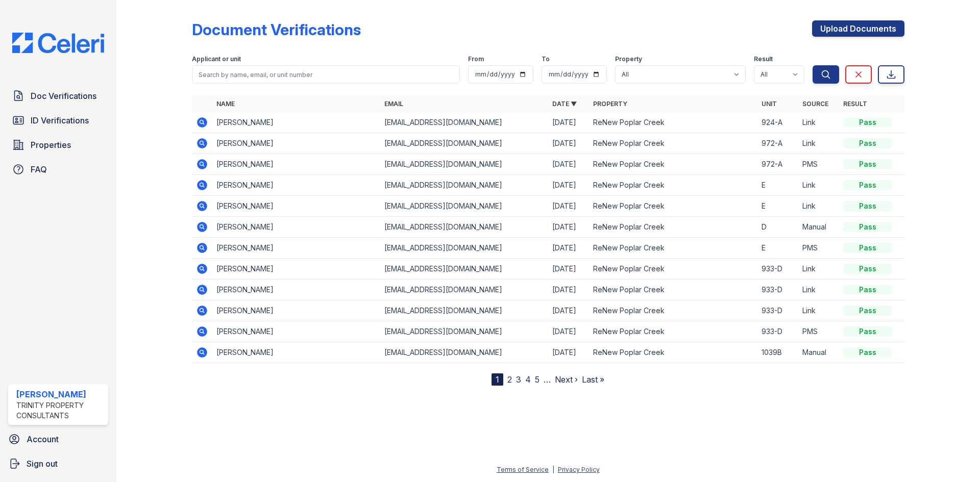
click at [205, 120] on icon at bounding box center [202, 122] width 10 height 10
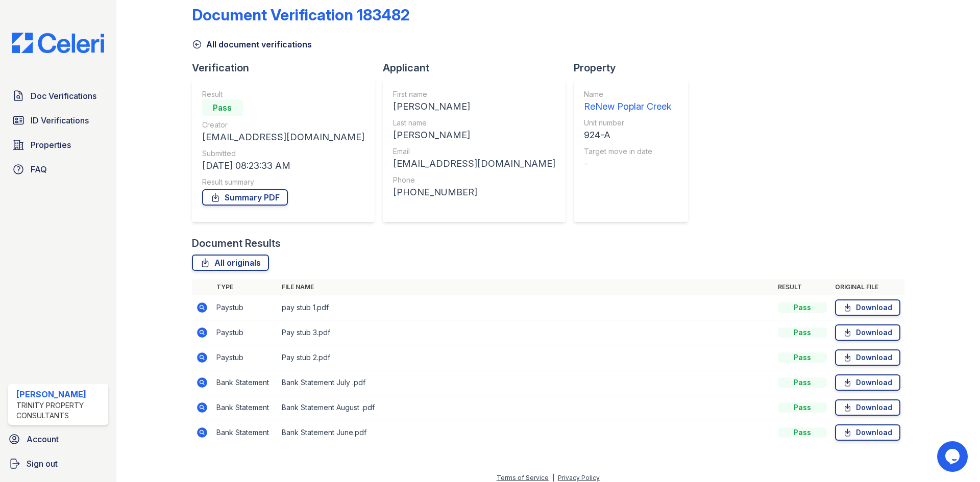
scroll to position [23, 0]
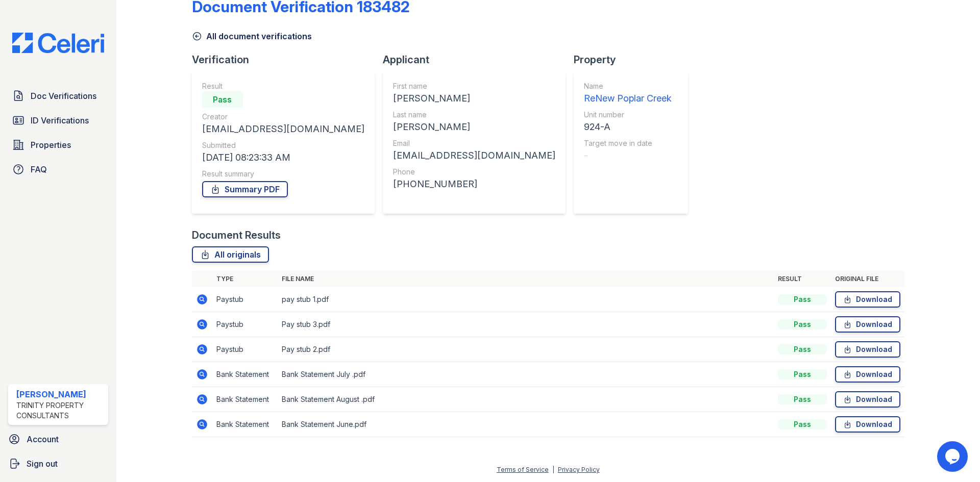
click at [197, 297] on icon at bounding box center [202, 299] width 12 height 12
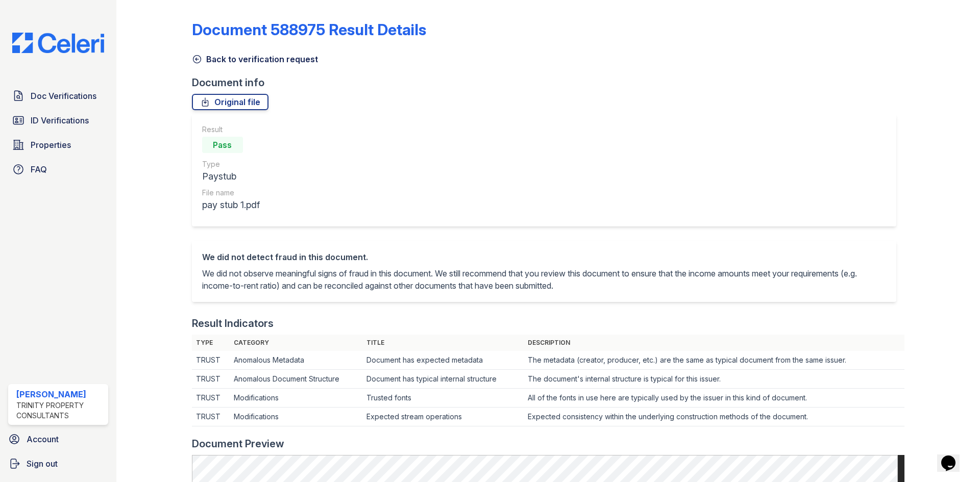
click at [194, 59] on icon at bounding box center [197, 59] width 10 height 10
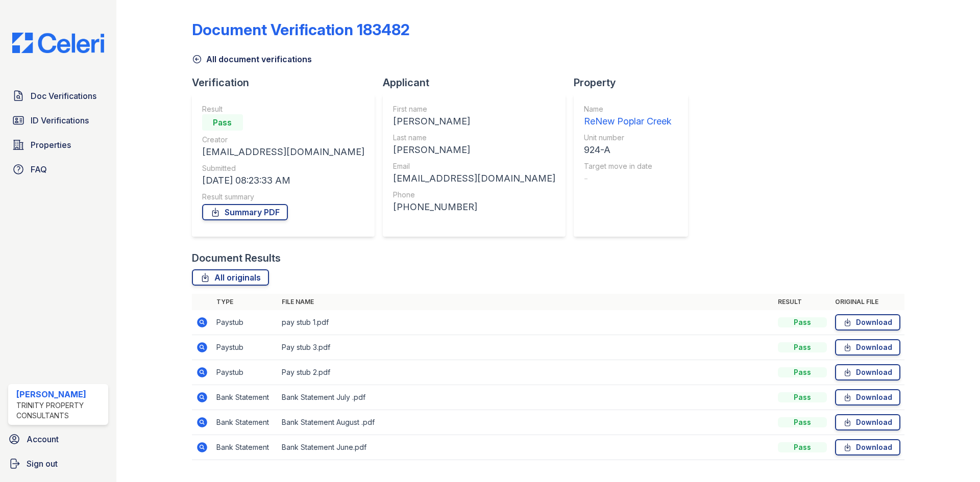
click at [200, 347] on icon at bounding box center [201, 346] width 3 height 3
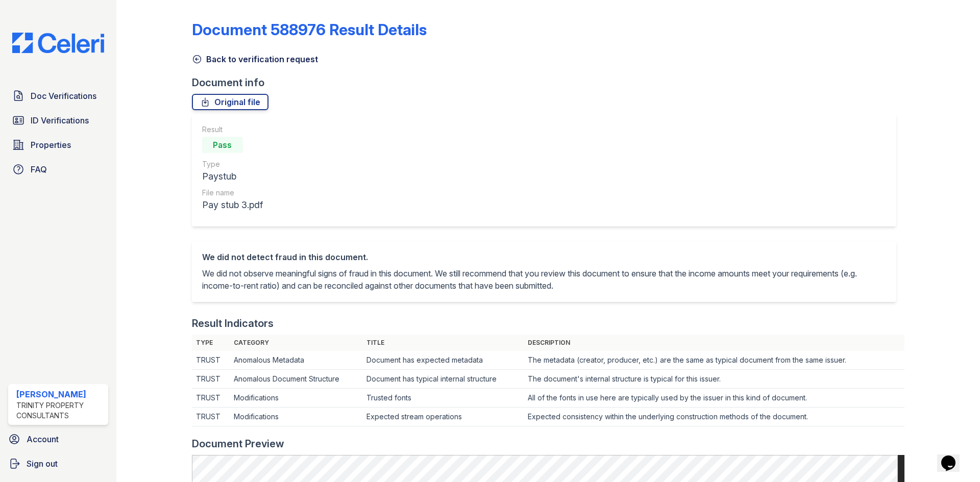
click at [196, 57] on icon at bounding box center [197, 59] width 10 height 10
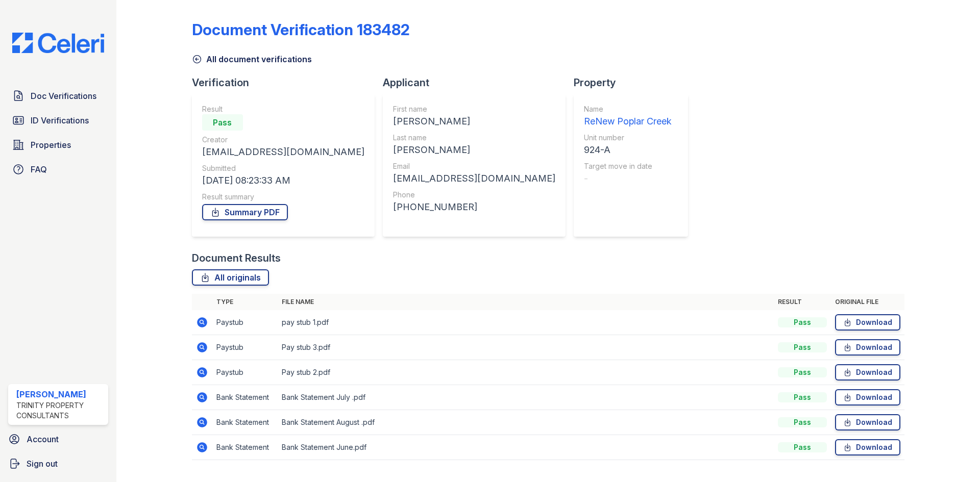
click at [196, 56] on icon at bounding box center [197, 60] width 8 height 8
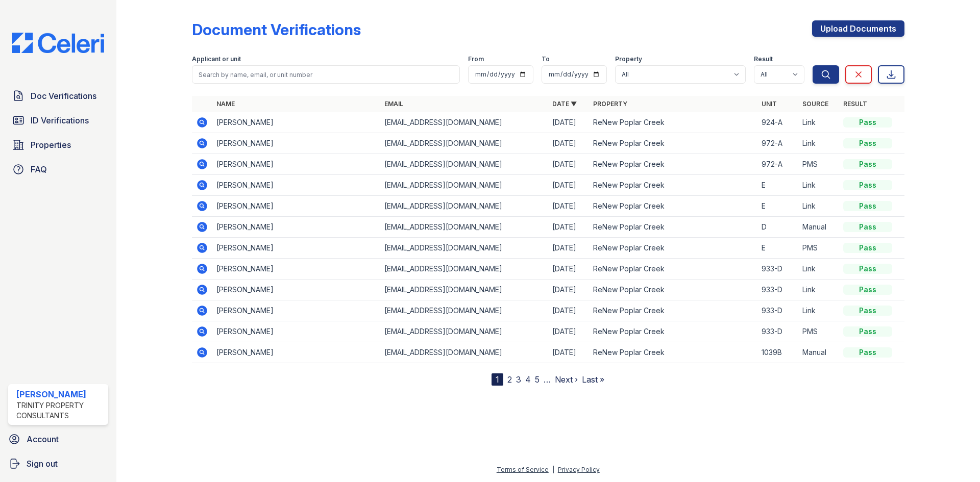
click at [200, 162] on icon at bounding box center [202, 164] width 12 height 12
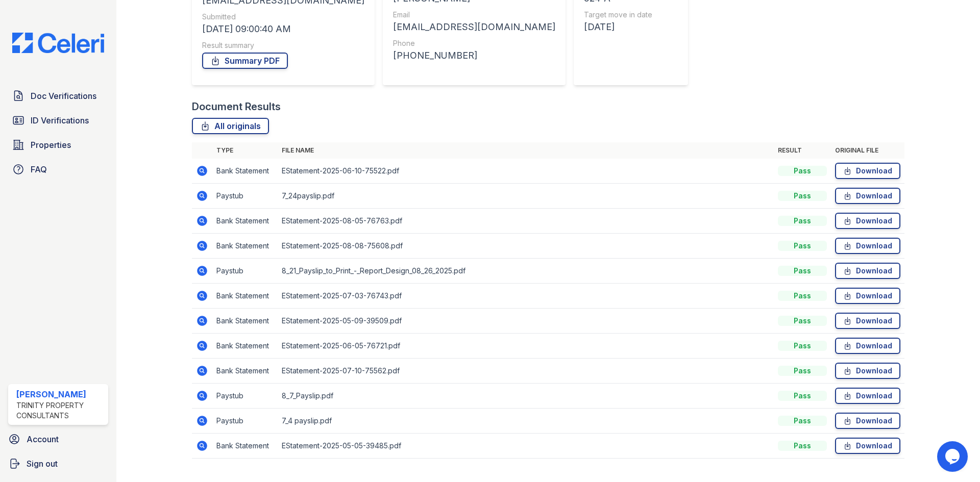
scroll to position [173, 0]
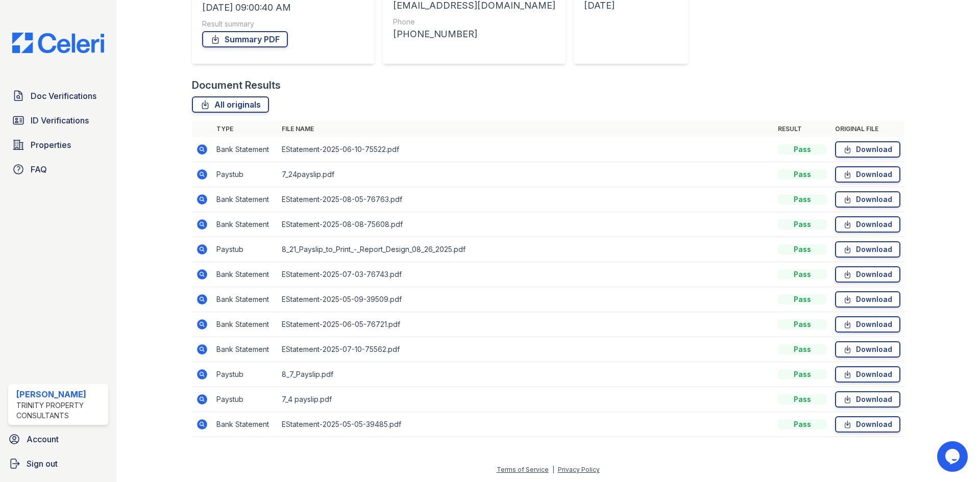
click at [204, 172] on icon at bounding box center [202, 174] width 10 height 10
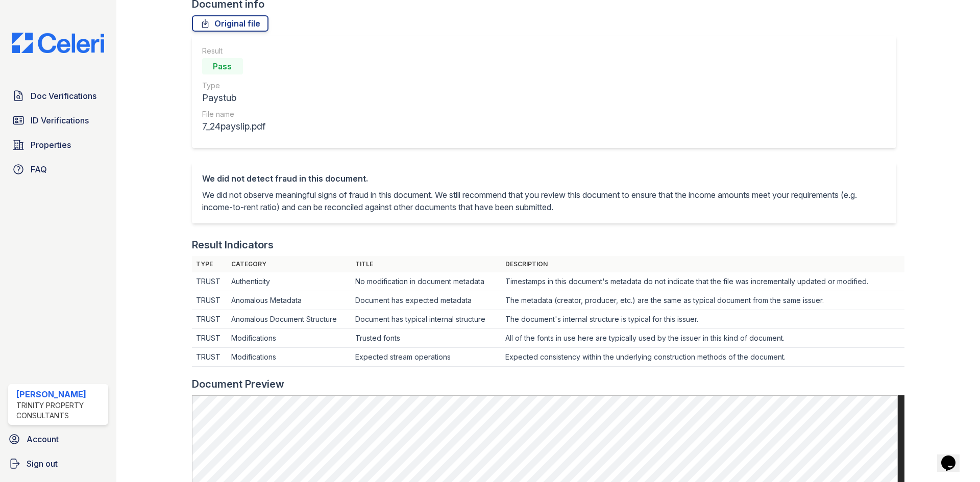
scroll to position [49, 0]
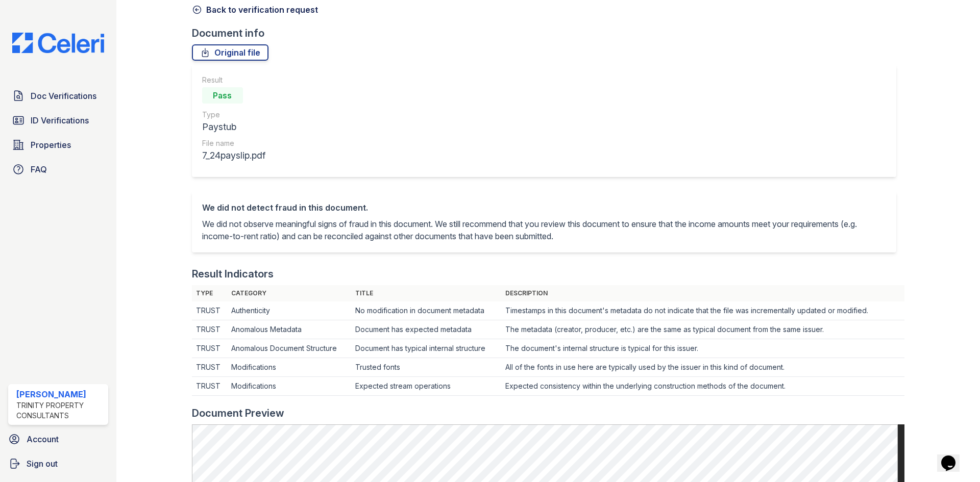
click at [201, 9] on icon at bounding box center [197, 10] width 10 height 10
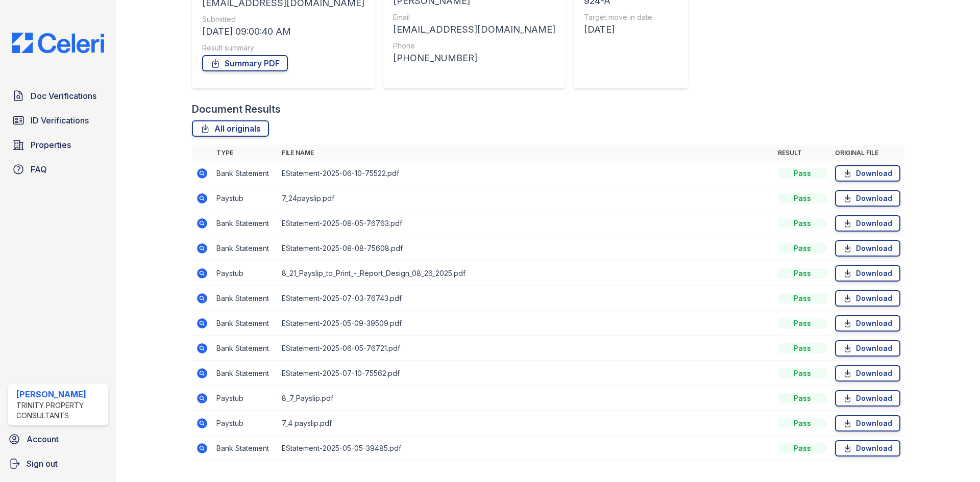
scroll to position [153, 0]
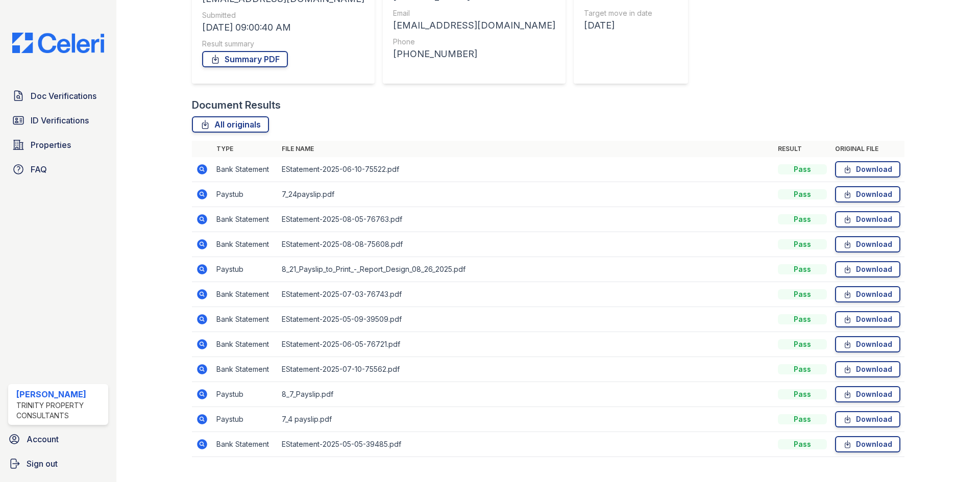
click at [205, 414] on icon at bounding box center [202, 419] width 12 height 12
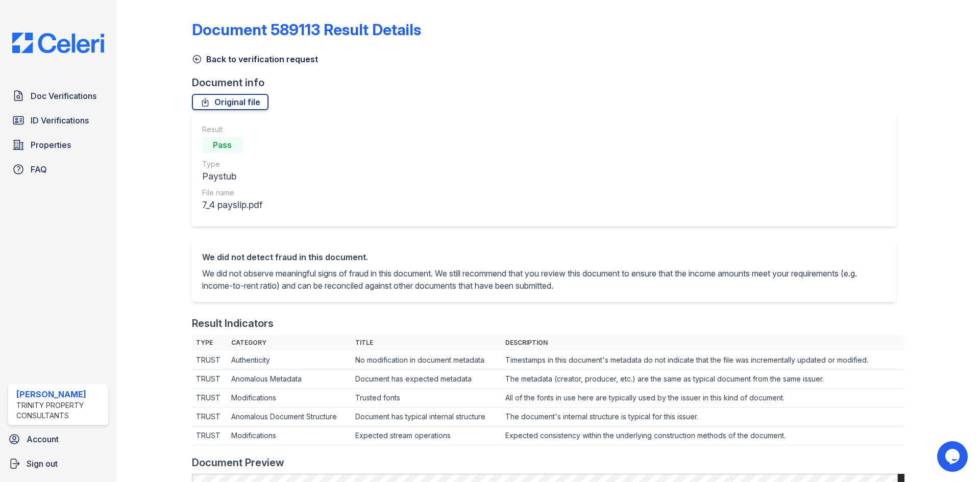
click at [195, 56] on icon at bounding box center [197, 59] width 10 height 10
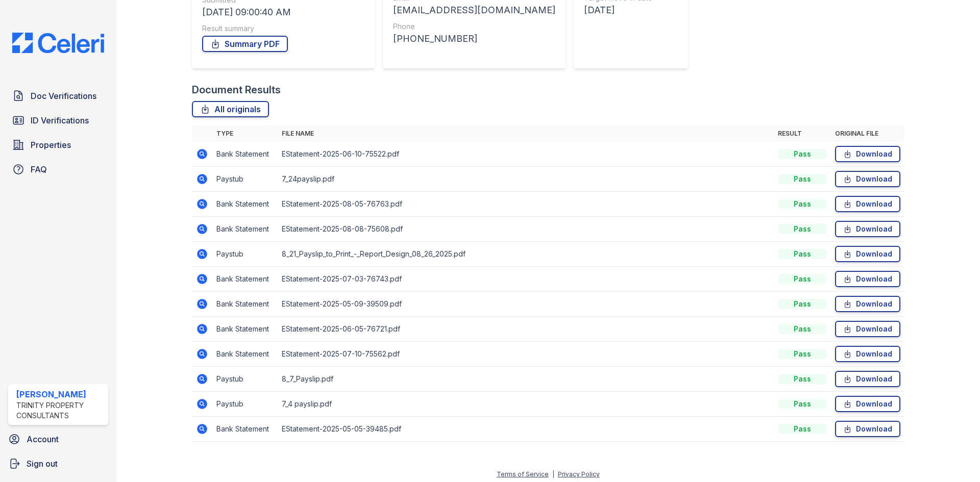
scroll to position [173, 0]
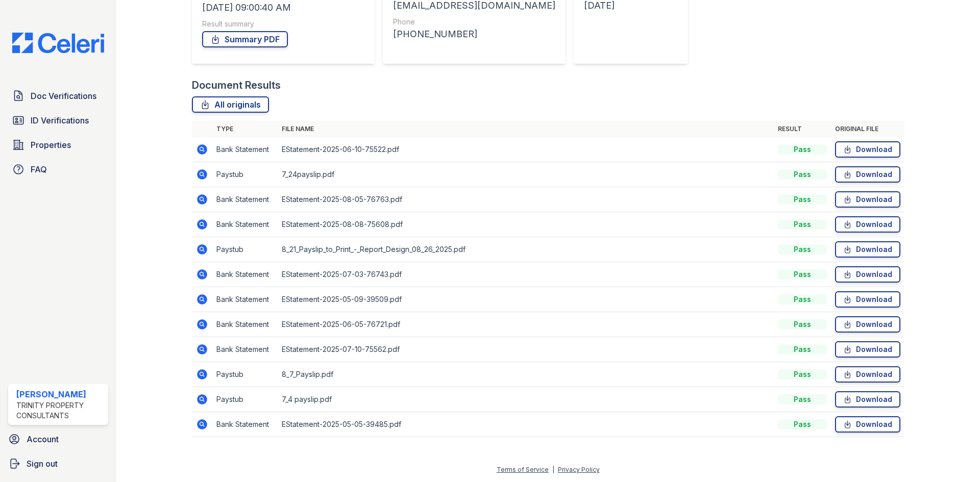
click at [201, 252] on icon at bounding box center [202, 249] width 10 height 10
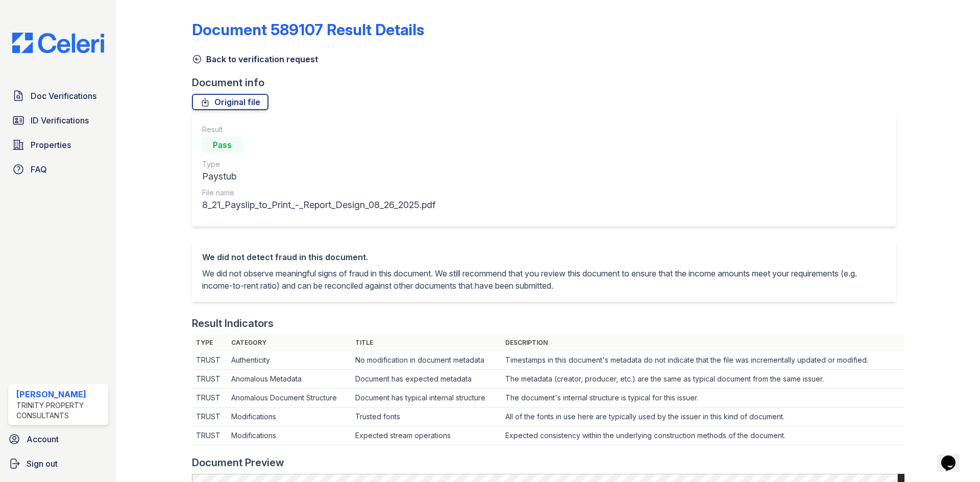
click at [192, 58] on icon at bounding box center [197, 59] width 10 height 10
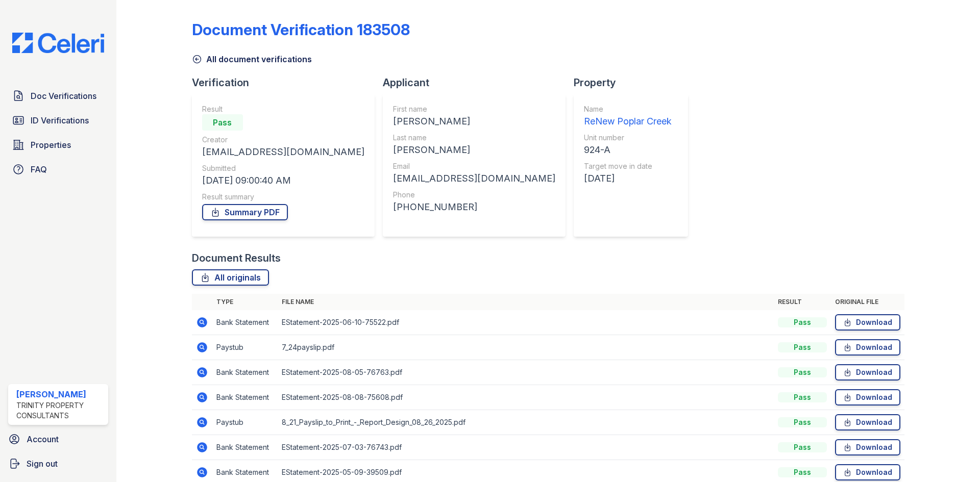
click at [573, 250] on div "Property Name ReNew Poplar Creek Unit number 924-A Target move in date 10/18/25" at bounding box center [634, 164] width 122 height 176
click at [714, 85] on div "Document Verification 183508 All document verifications Verification Result Pas…" at bounding box center [548, 312] width 712 height 616
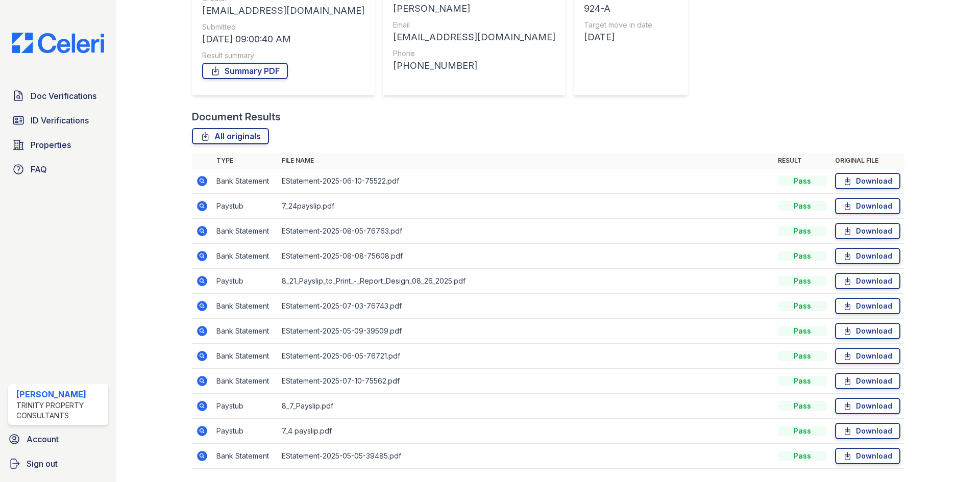
scroll to position [153, 0]
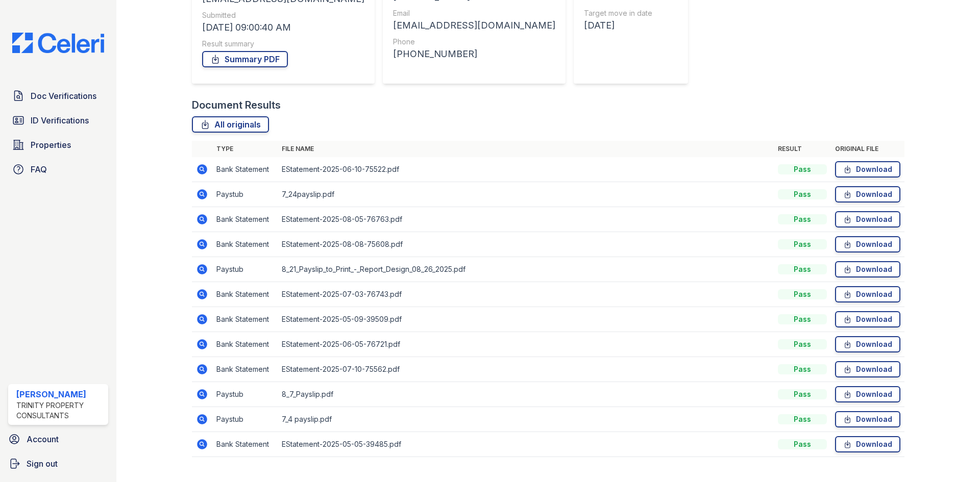
click at [197, 422] on icon at bounding box center [202, 419] width 12 height 12
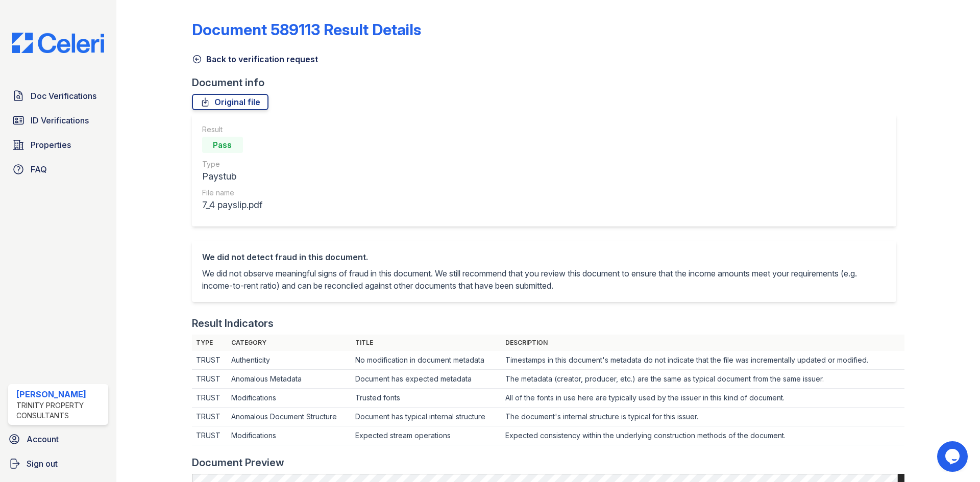
click at [196, 60] on icon at bounding box center [197, 60] width 8 height 8
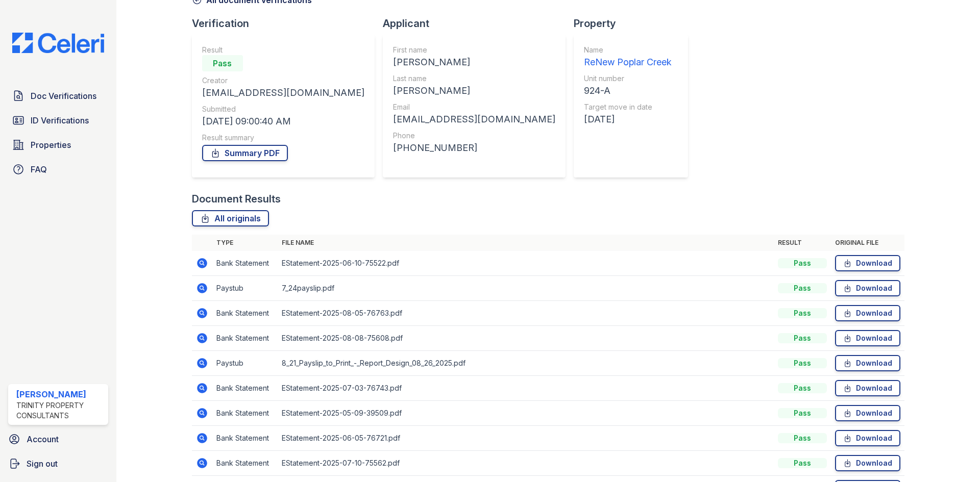
scroll to position [153, 0]
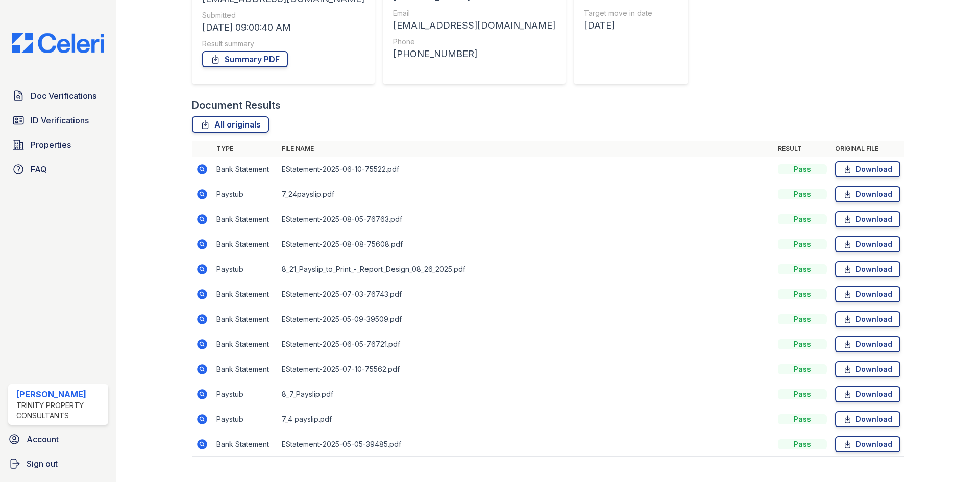
click at [206, 191] on icon at bounding box center [202, 194] width 12 height 12
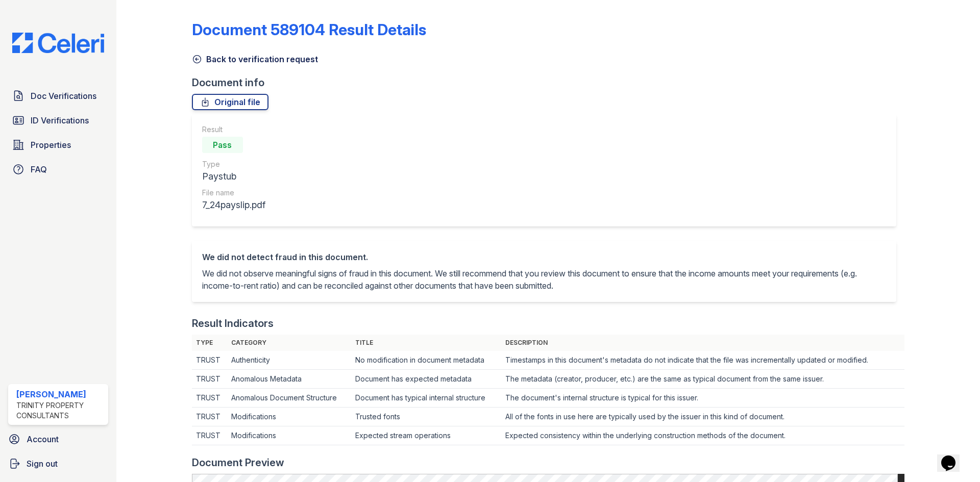
click at [197, 60] on icon at bounding box center [197, 59] width 10 height 10
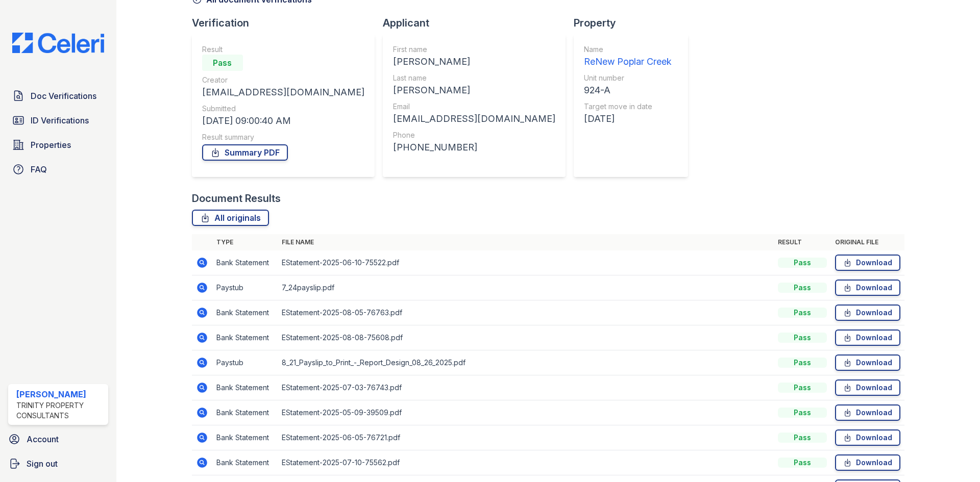
scroll to position [153, 0]
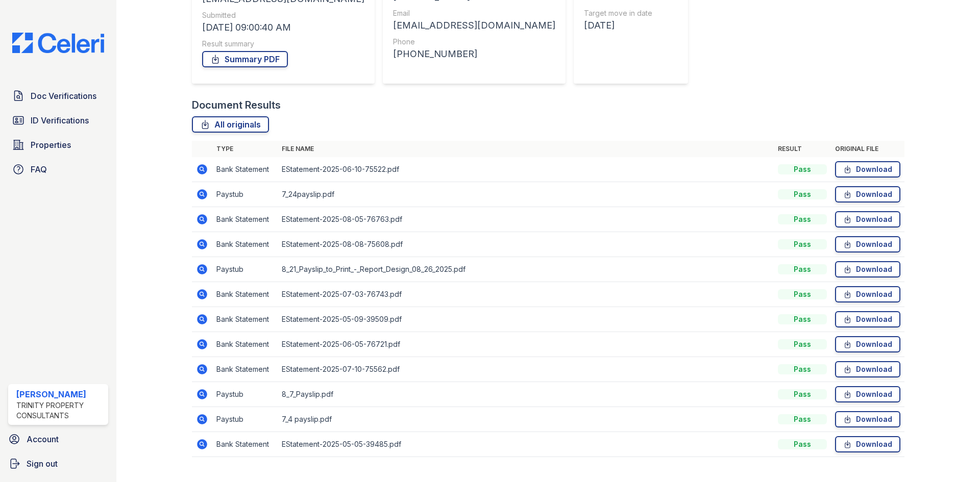
click at [199, 393] on icon at bounding box center [202, 394] width 12 height 12
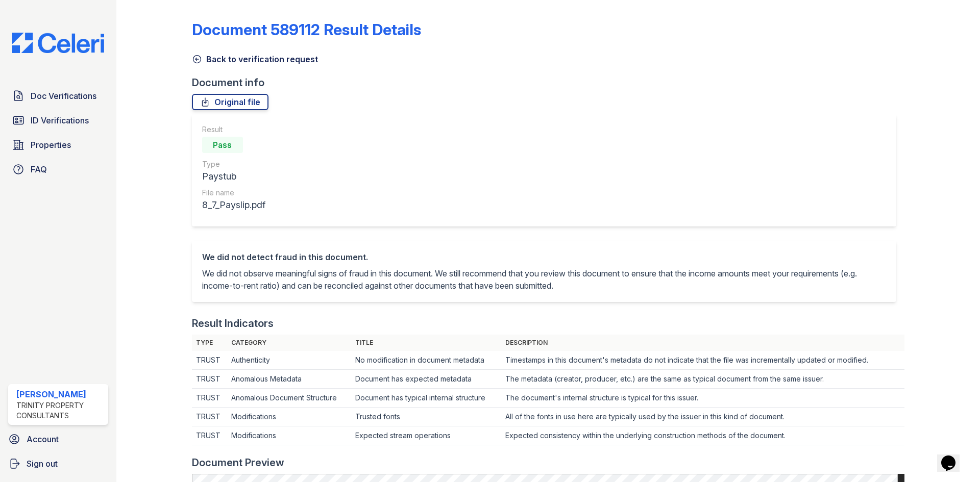
click at [193, 56] on icon at bounding box center [197, 59] width 10 height 10
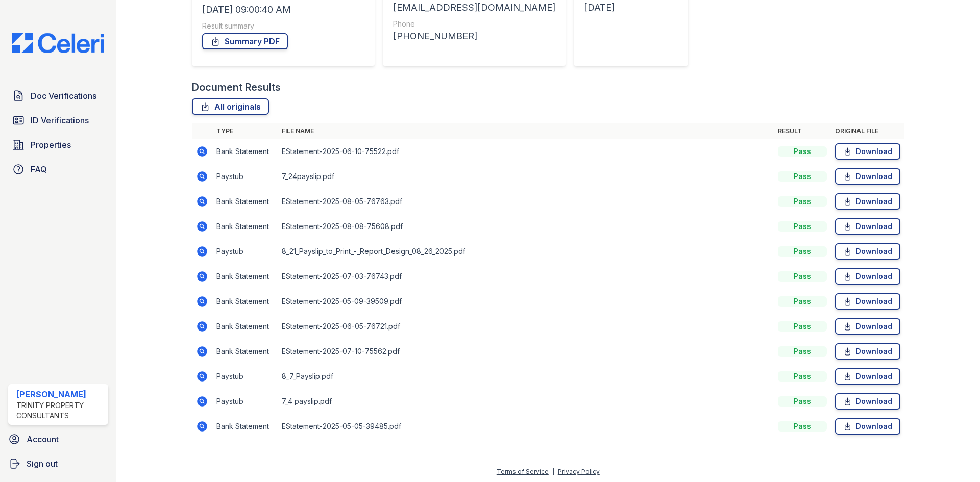
scroll to position [173, 0]
click at [201, 393] on icon at bounding box center [202, 399] width 12 height 12
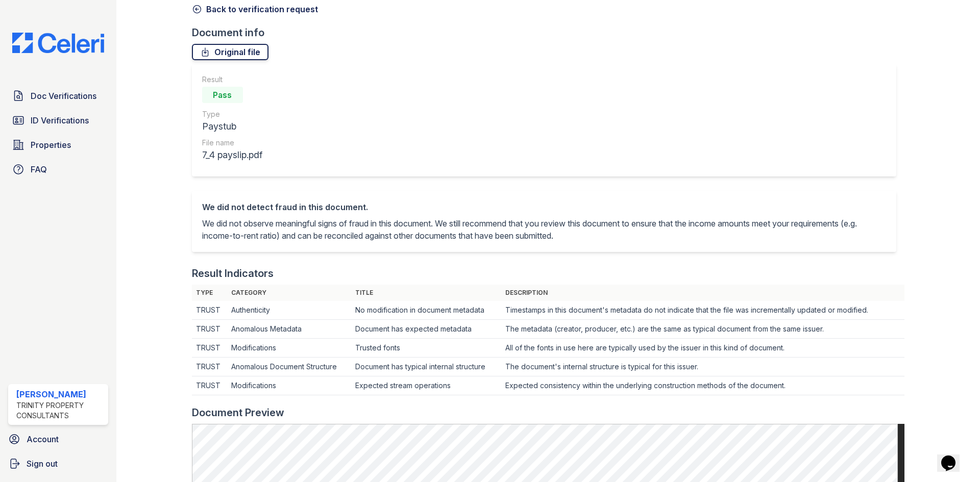
scroll to position [49, 0]
click at [200, 7] on icon at bounding box center [197, 10] width 10 height 10
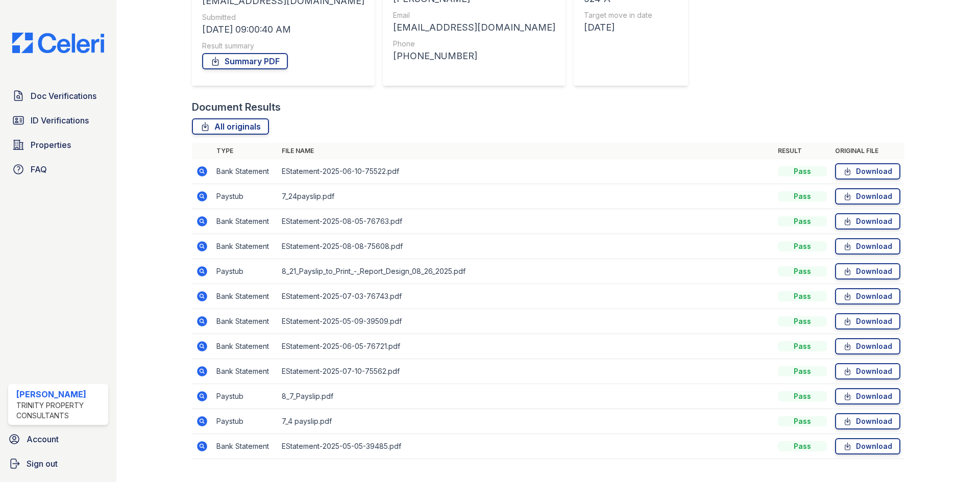
scroll to position [173, 0]
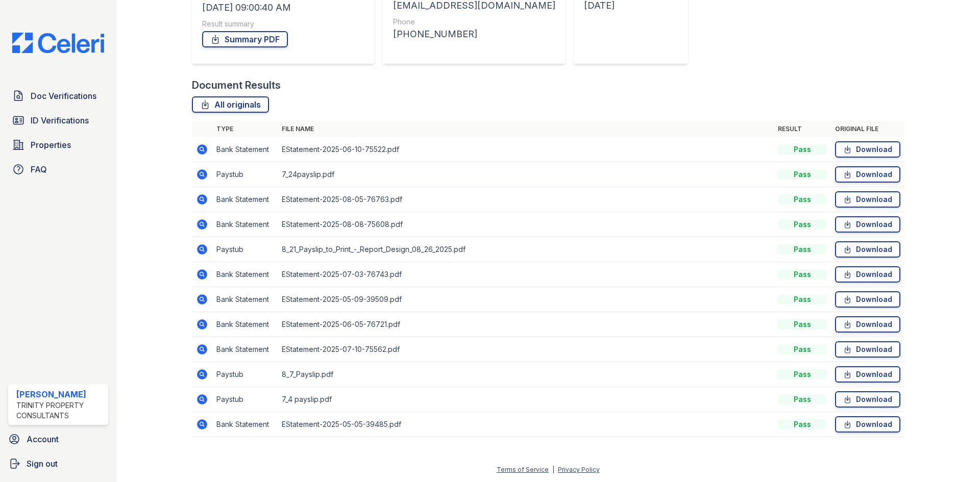
click at [205, 173] on icon at bounding box center [202, 174] width 10 height 10
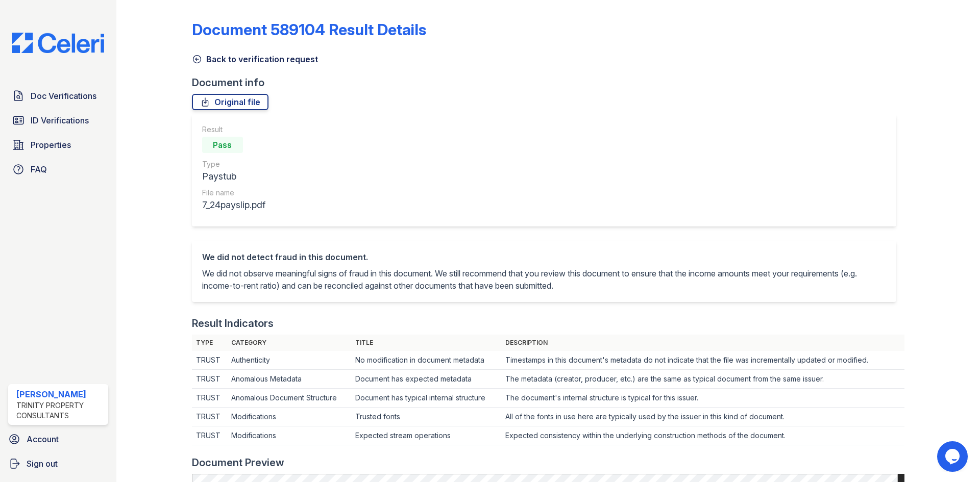
click at [167, 164] on div at bounding box center [162, 480] width 59 height 952
click at [195, 55] on icon at bounding box center [197, 59] width 10 height 10
